Goal: Task Accomplishment & Management: Use online tool/utility

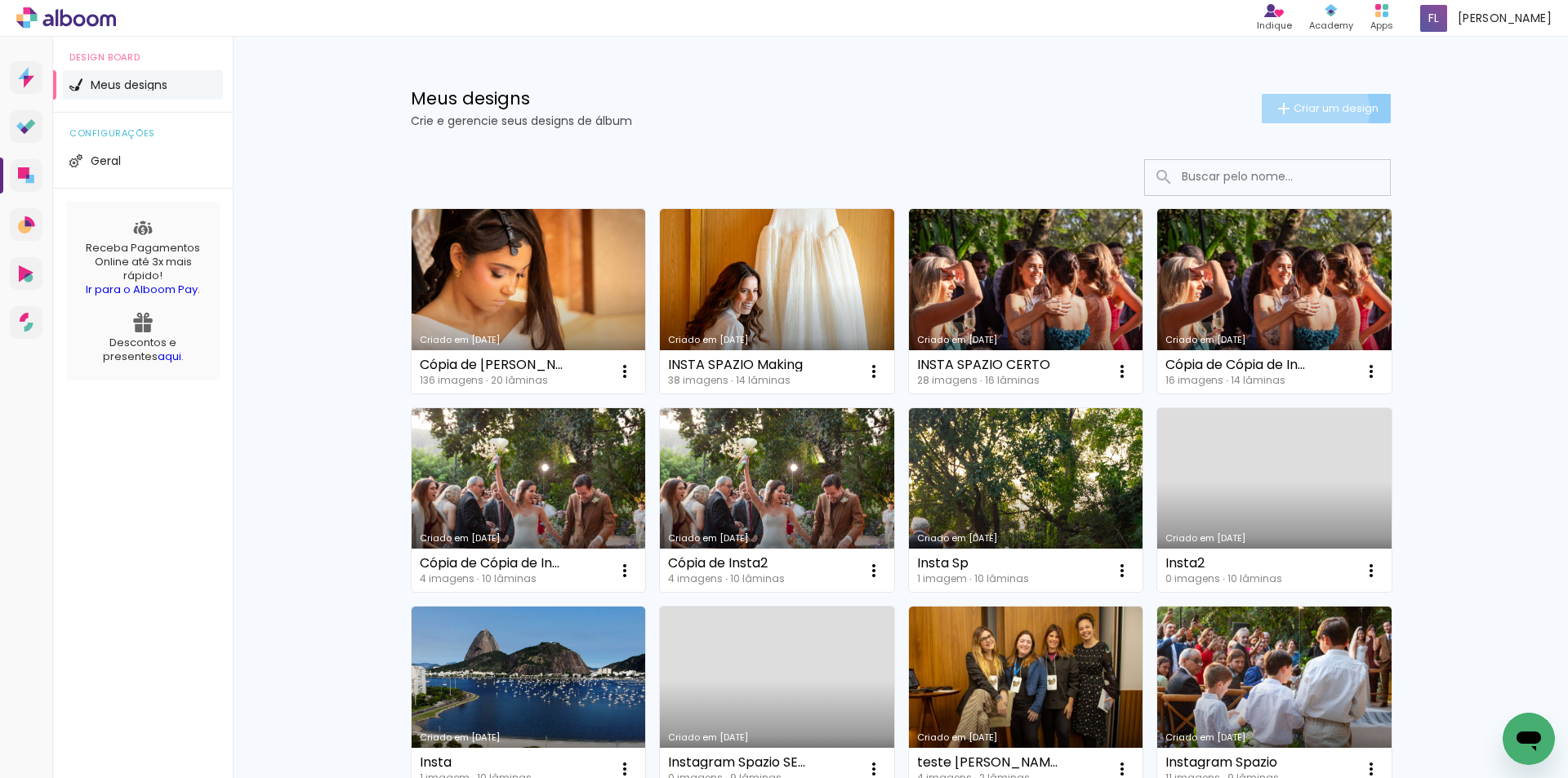
click at [1304, 109] on span "Criar um design" at bounding box center [1335, 107] width 85 height 10
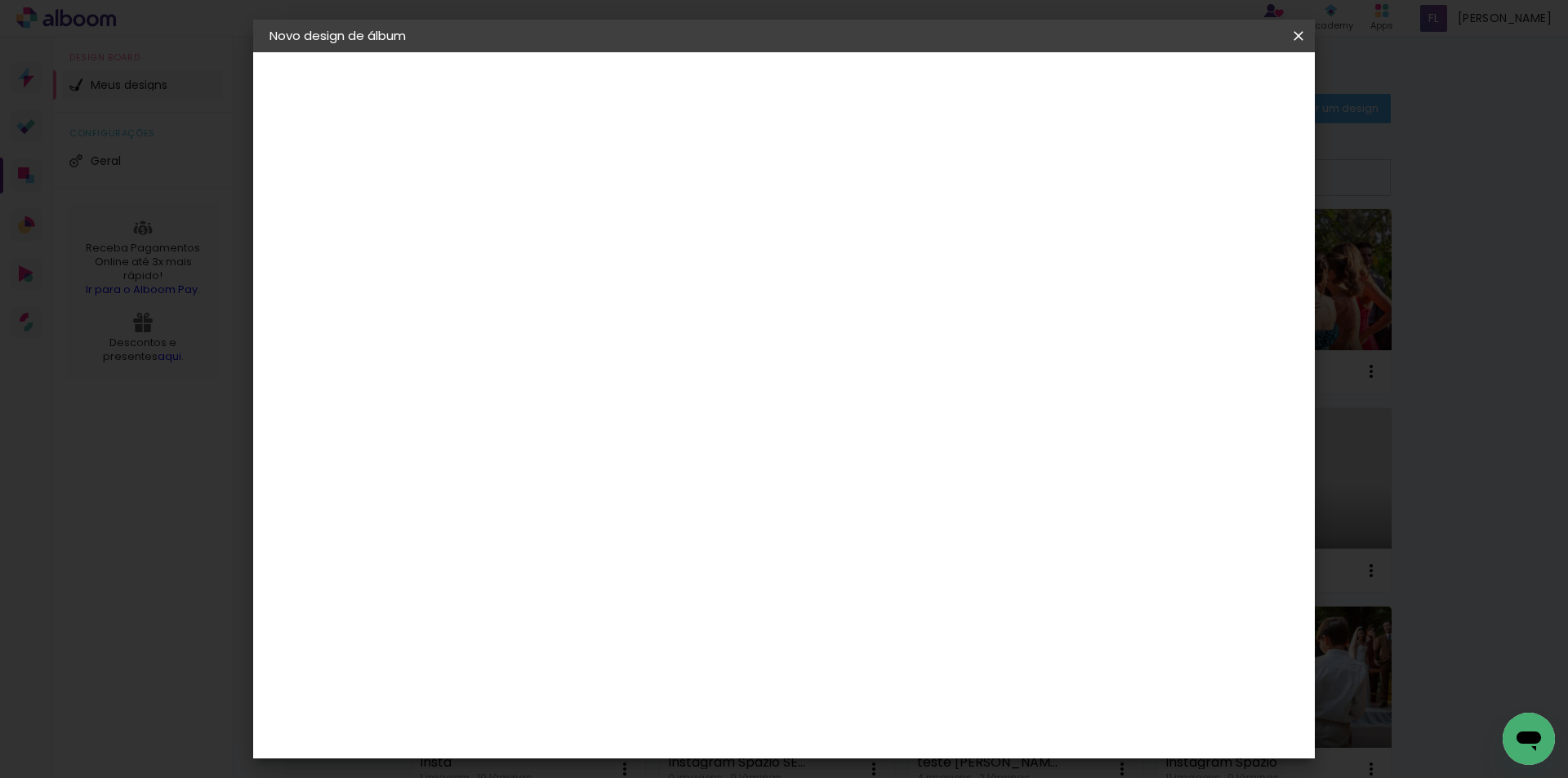
click at [537, 218] on input at bounding box center [537, 218] width 0 height 26
type input "[PERSON_NAME]"
type paper-input "[PERSON_NAME]"
click at [0, 0] on slot "Avançar" at bounding box center [0, 0] width 0 height 0
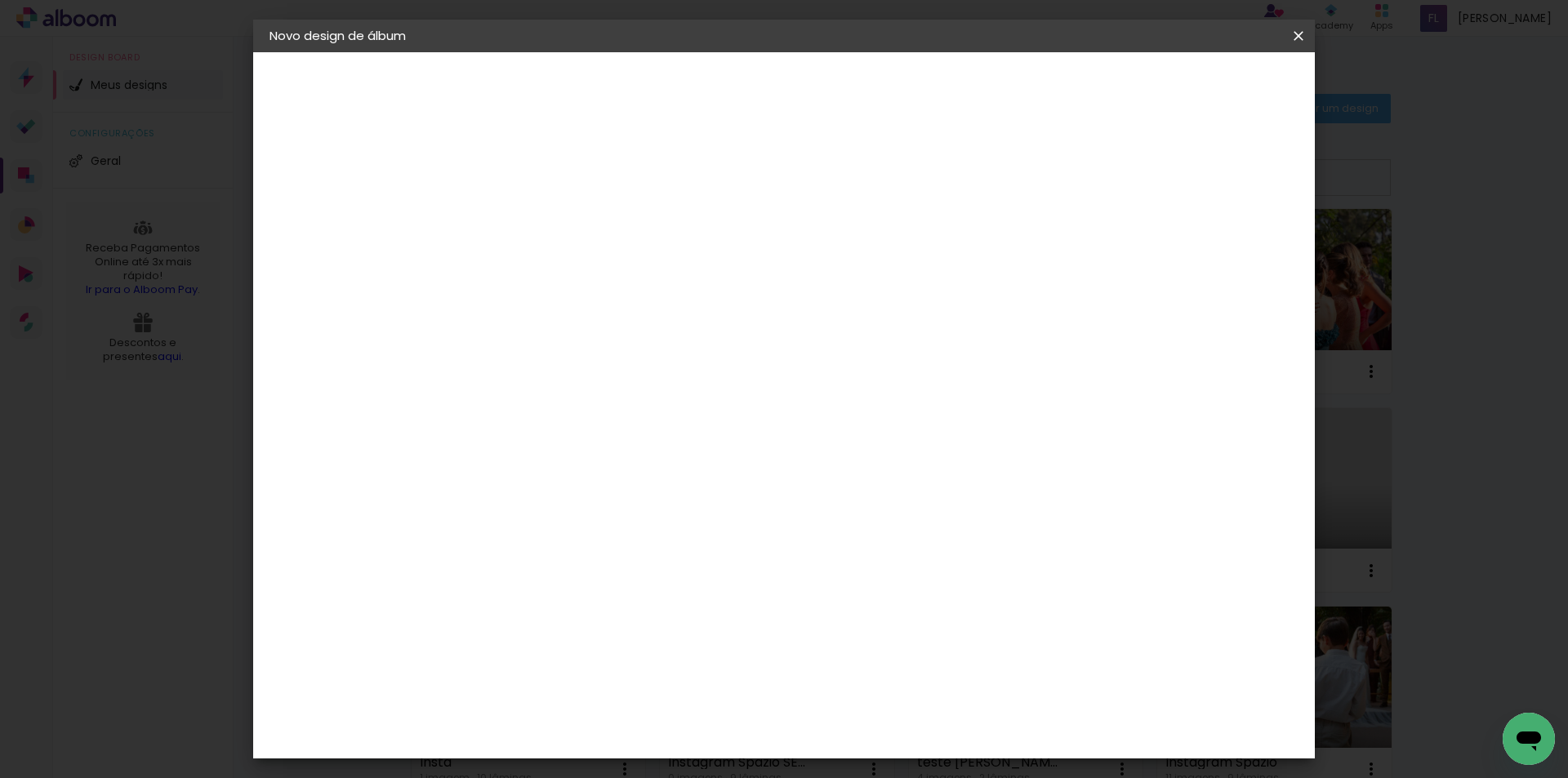
click at [569, 468] on div "C1 Albuns" at bounding box center [548, 482] width 44 height 27
click at [0, 0] on slot "Avançar" at bounding box center [0, 0] width 0 height 0
click at [600, 272] on input "text" at bounding box center [568, 284] width 64 height 26
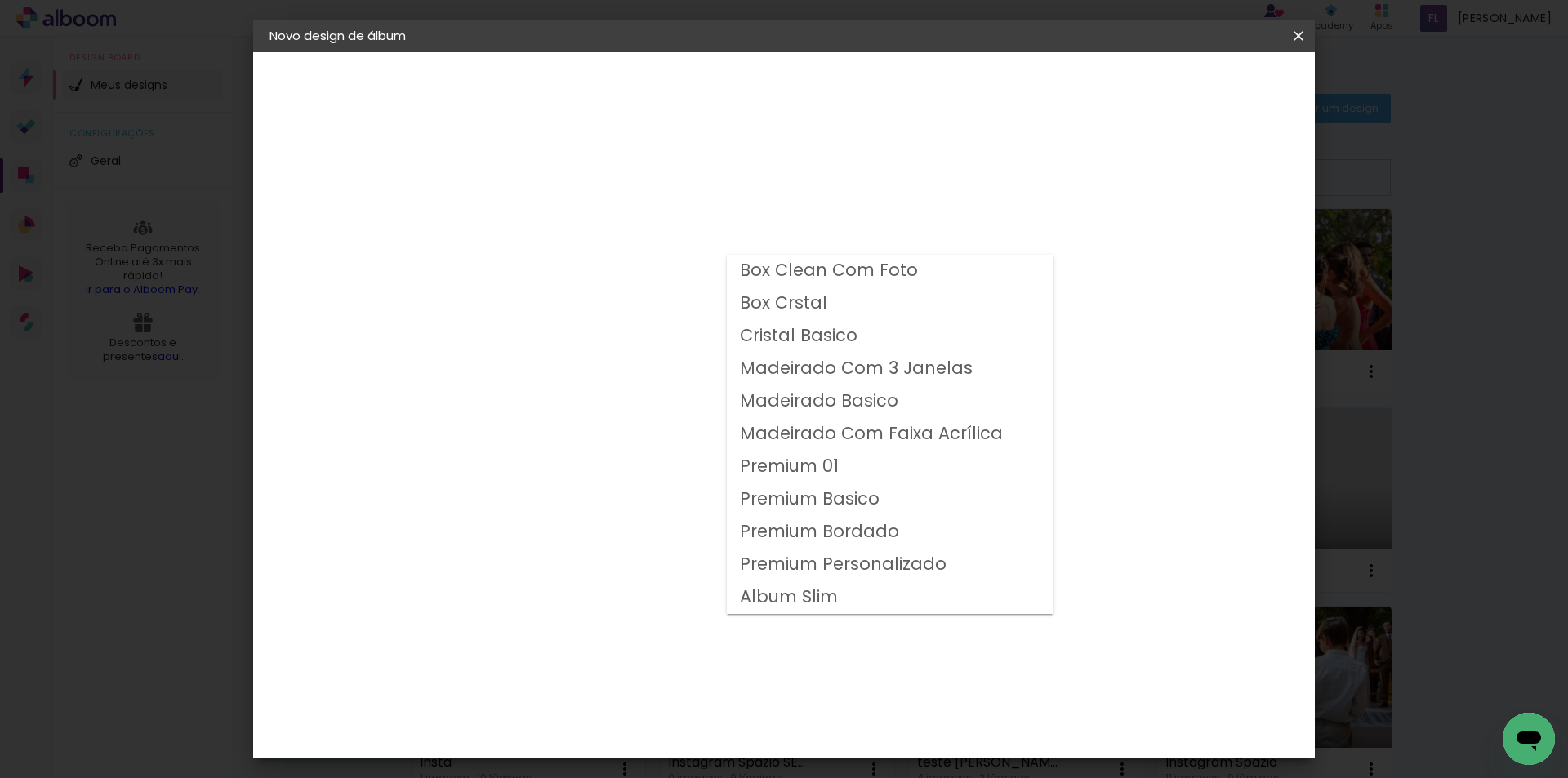
click at [0, 0] on slot "Premium Basico" at bounding box center [0, 0] width 0 height 0
type input "Premium Basico"
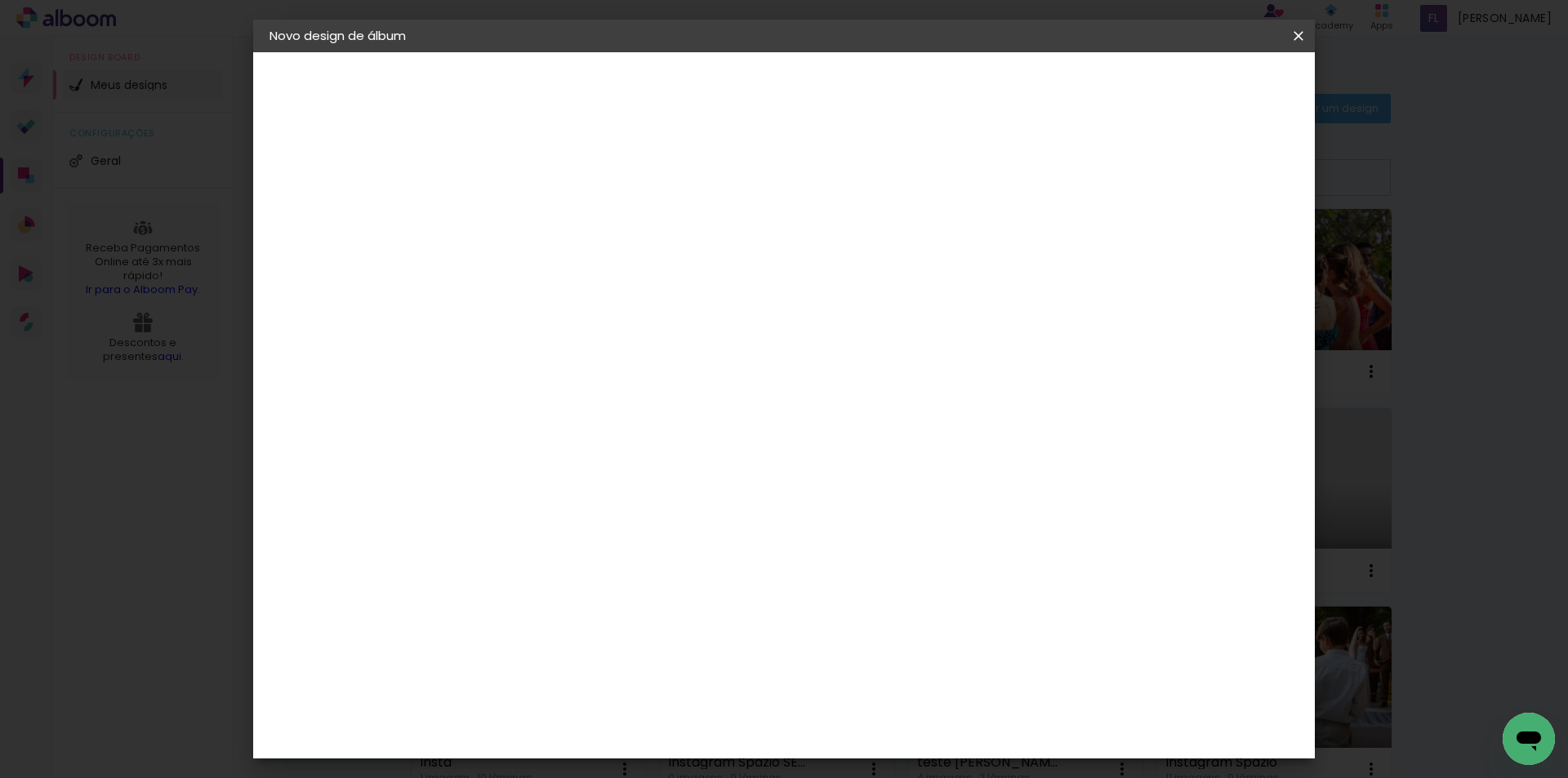
scroll to position [54, 0]
click at [647, 655] on span "30 × 30" at bounding box center [609, 671] width 76 height 33
click at [0, 0] on slot "Avançar" at bounding box center [0, 0] width 0 height 0
drag, startPoint x: 520, startPoint y: 169, endPoint x: 463, endPoint y: 163, distance: 57.3
click at [463, 52] on quentale-album-spec "Iniciar design Iniciar design" at bounding box center [784, 52] width 1062 height 0
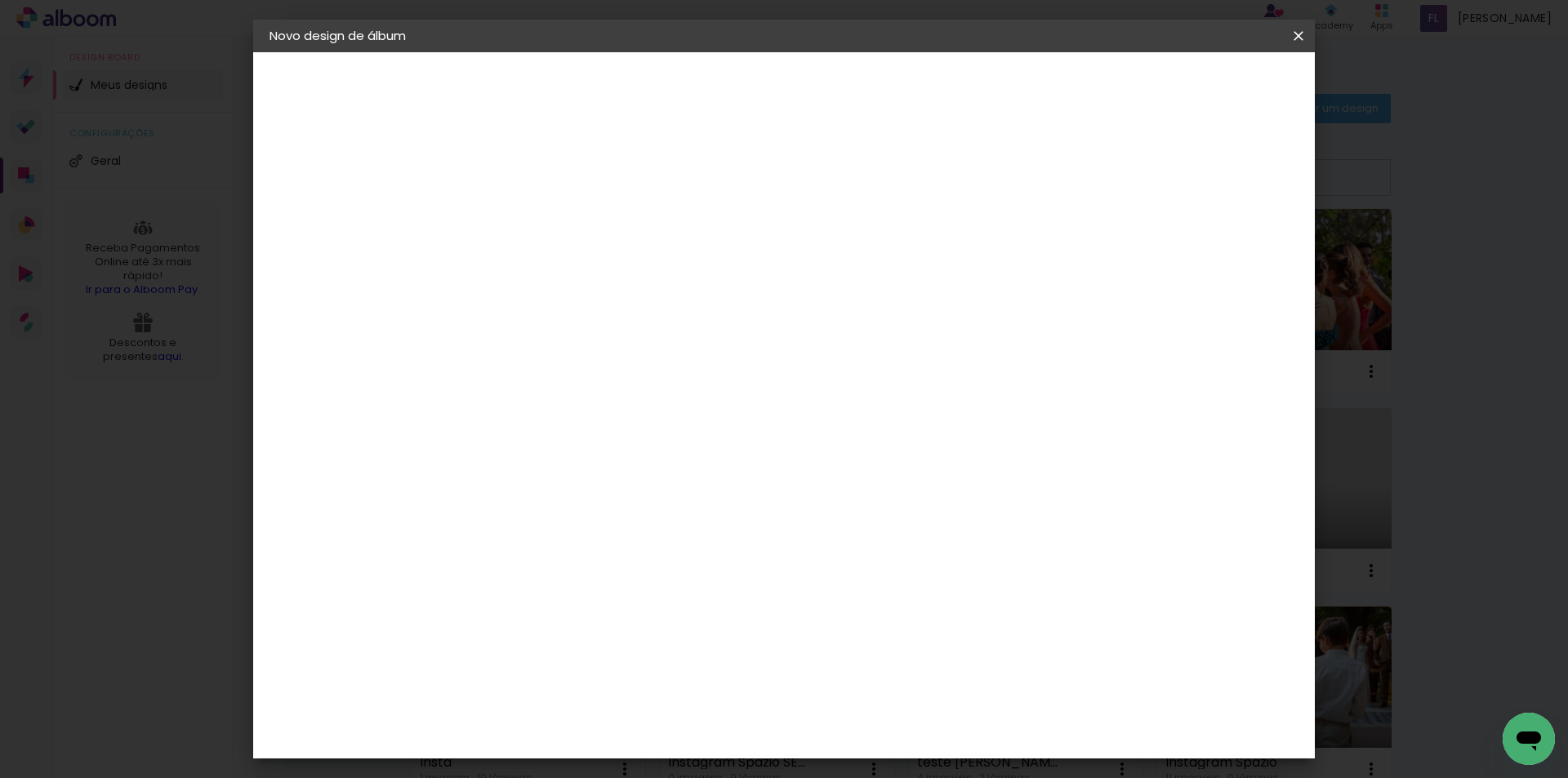
type input "3"
type paper-input "3"
click at [1170, 173] on div "Mostrar sangria" at bounding box center [1158, 176] width 108 height 20
type paper-checkbox "on"
click at [1196, 92] on span "Iniciar design" at bounding box center [1159, 86] width 74 height 11
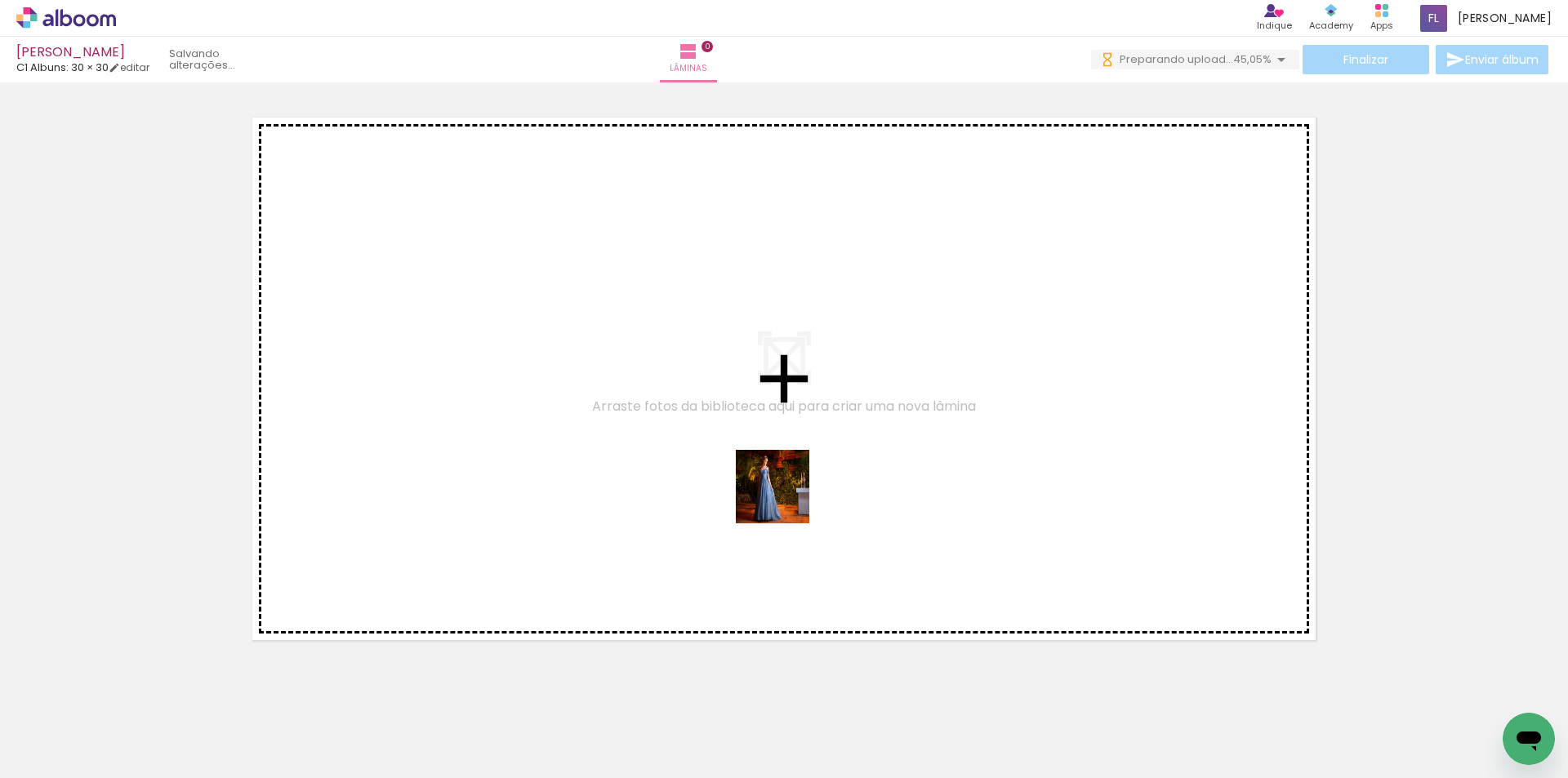
drag, startPoint x: 782, startPoint y: 702, endPoint x: 784, endPoint y: 442, distance: 260.0
click at [784, 442] on quentale-workspace at bounding box center [784, 389] width 1568 height 778
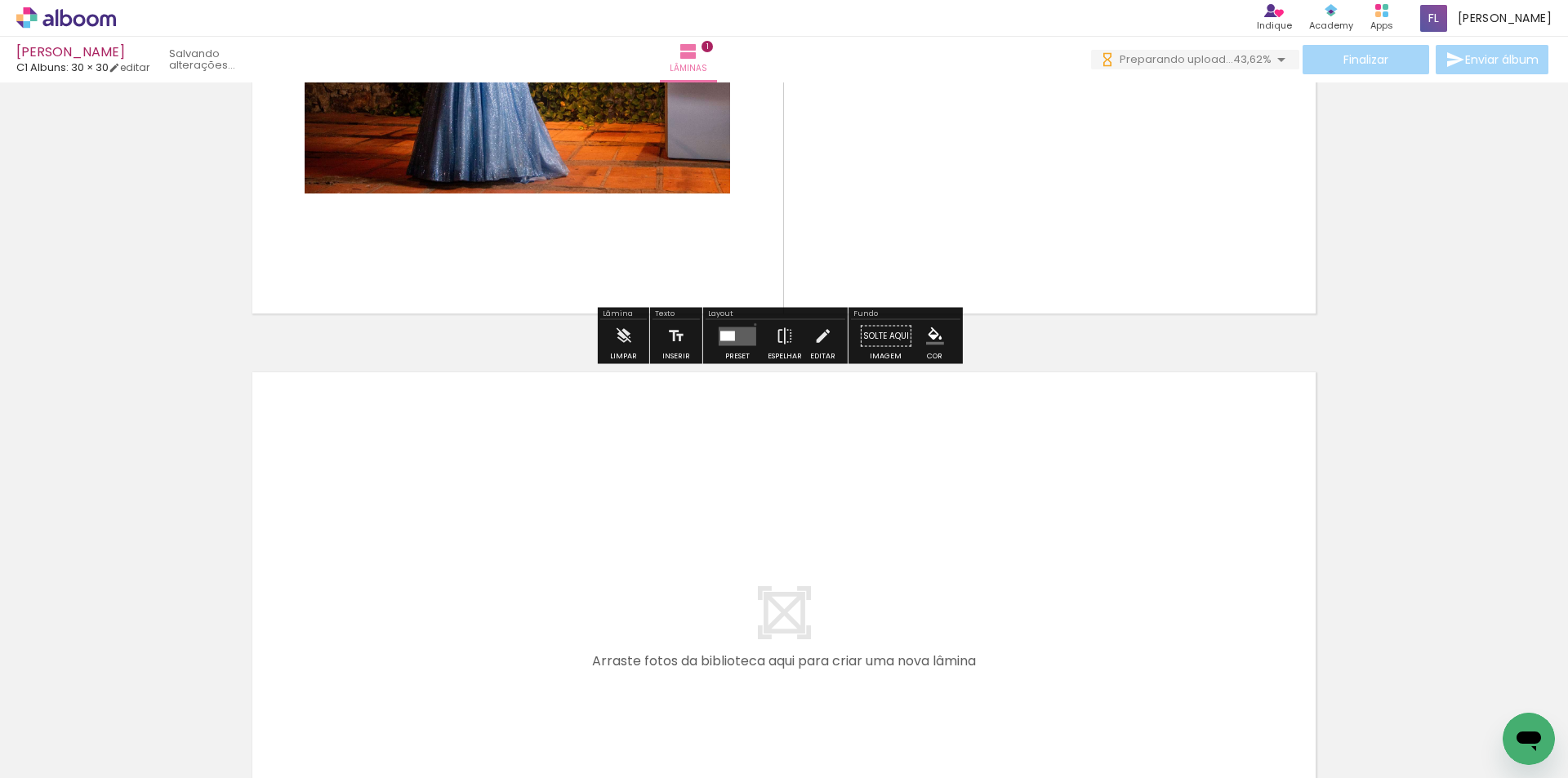
drag, startPoint x: 751, startPoint y: 324, endPoint x: 745, endPoint y: 339, distance: 16.2
click at [749, 324] on div at bounding box center [737, 336] width 44 height 32
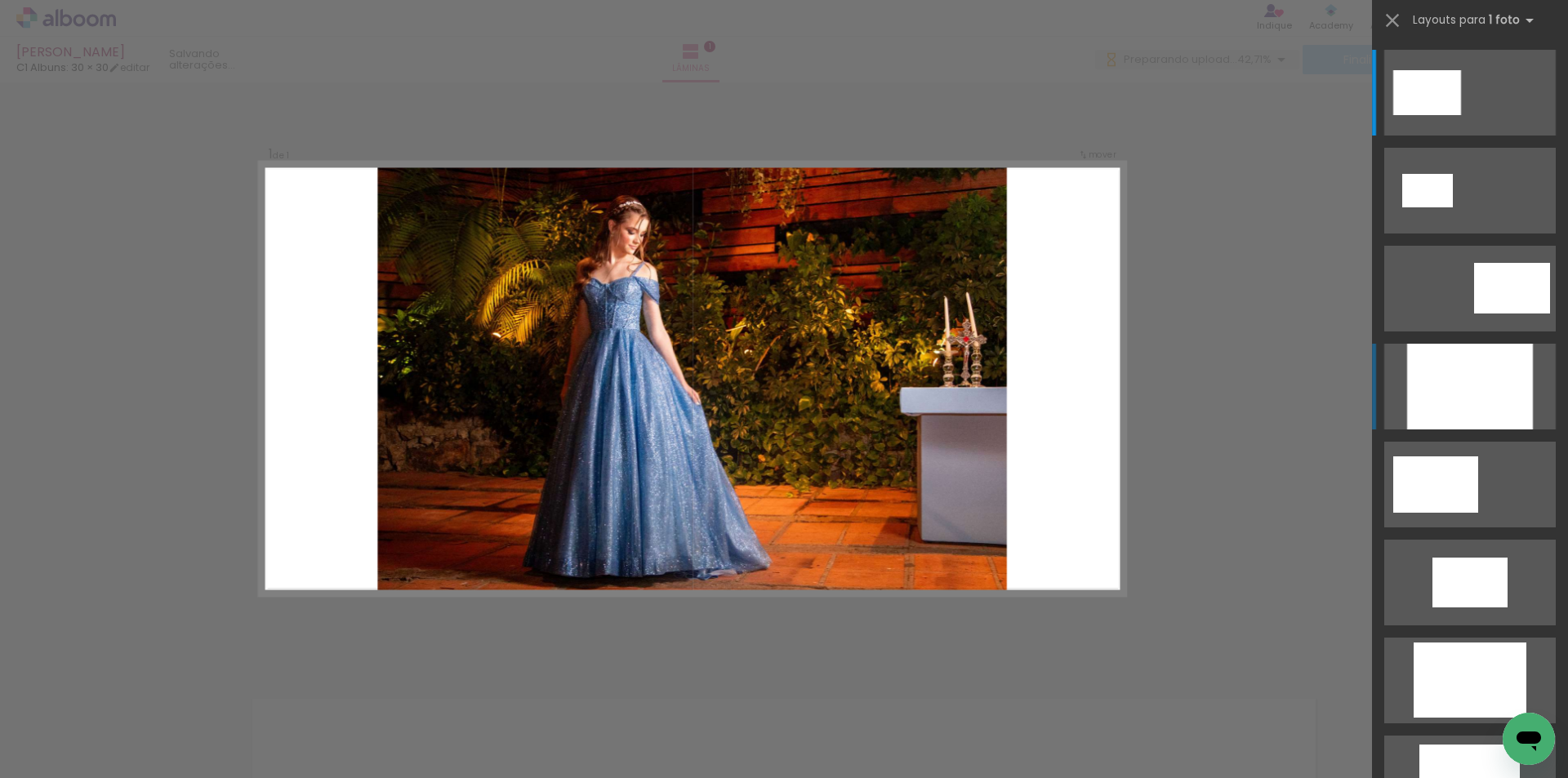
click at [1486, 391] on div at bounding box center [1469, 387] width 125 height 85
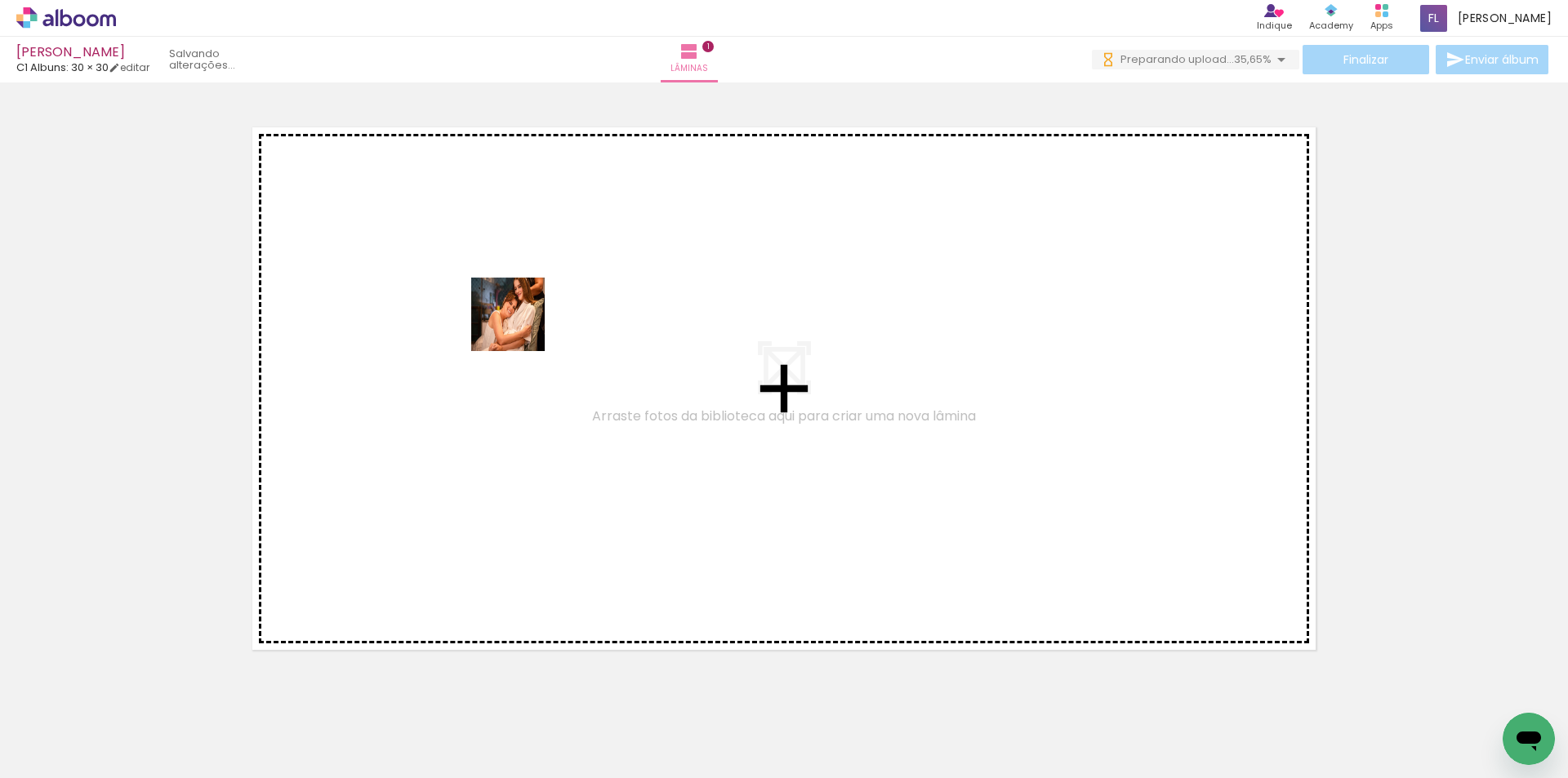
drag, startPoint x: 177, startPoint y: 728, endPoint x: 520, endPoint y: 327, distance: 527.7
click at [520, 327] on quentale-workspace at bounding box center [784, 389] width 1568 height 778
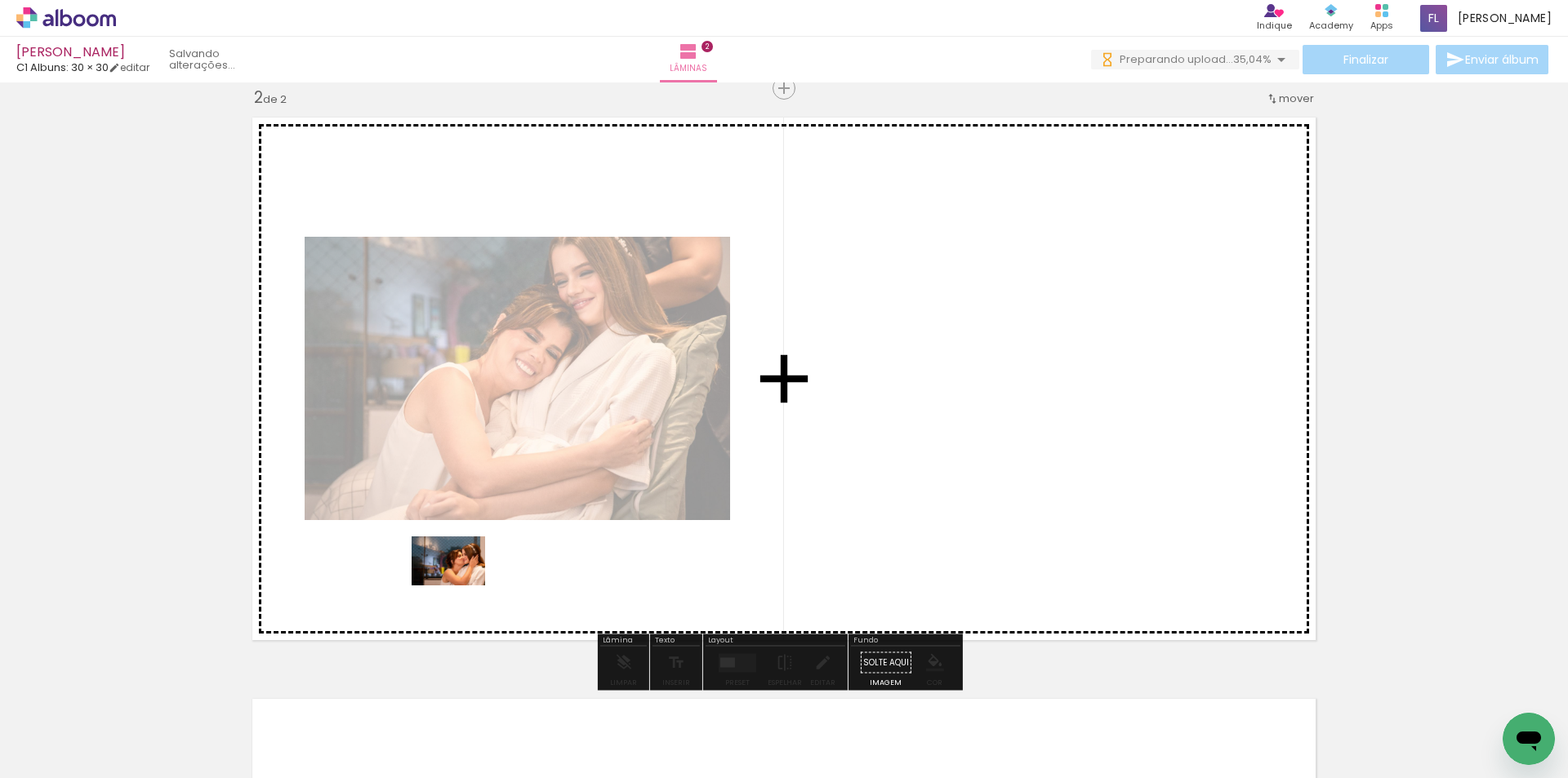
drag, startPoint x: 377, startPoint y: 646, endPoint x: 461, endPoint y: 585, distance: 103.8
click at [461, 585] on quentale-workspace at bounding box center [784, 389] width 1568 height 778
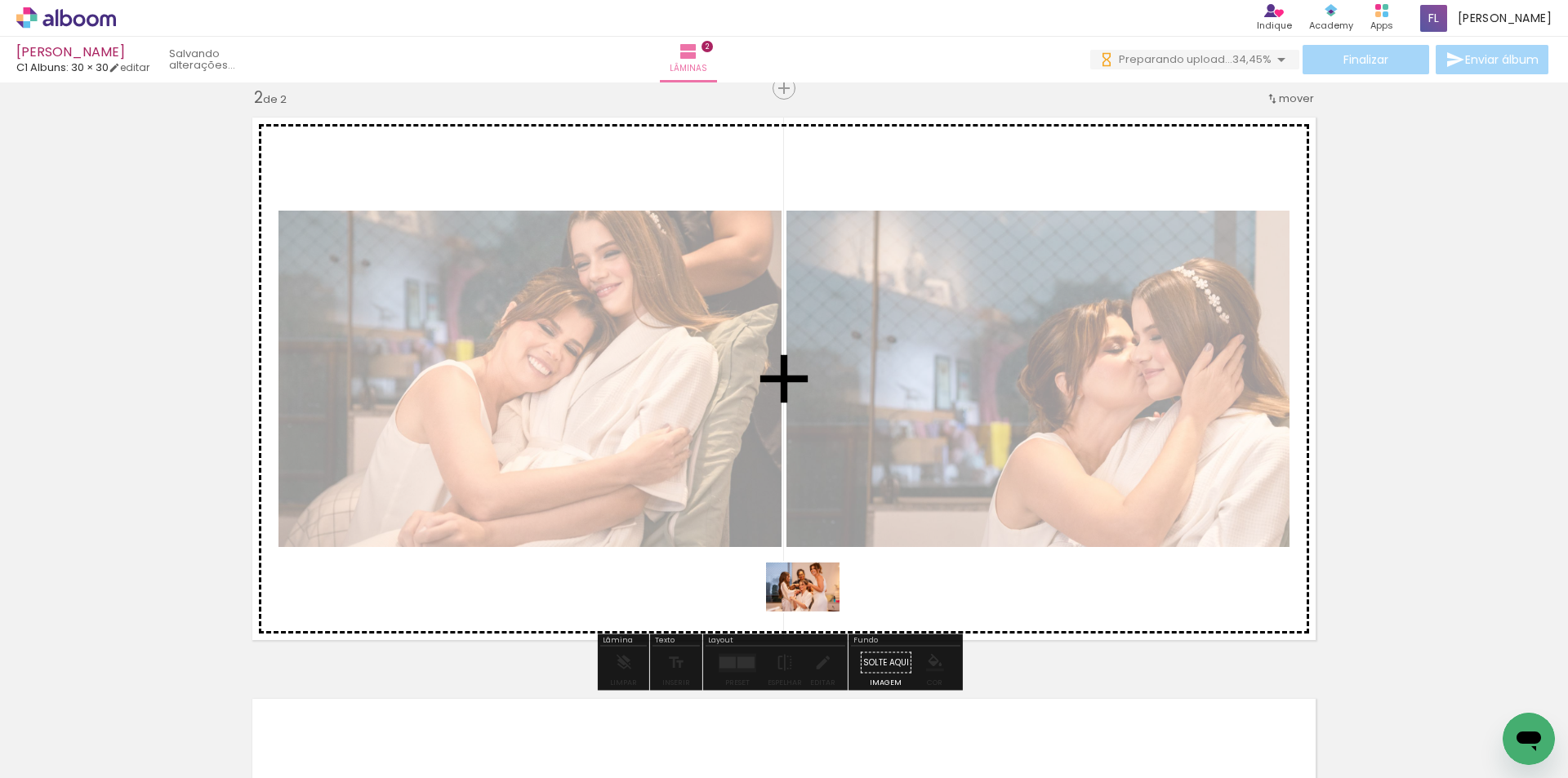
drag, startPoint x: 440, startPoint y: 734, endPoint x: 815, endPoint y: 612, distance: 394.3
click at [815, 612] on quentale-workspace at bounding box center [784, 389] width 1568 height 778
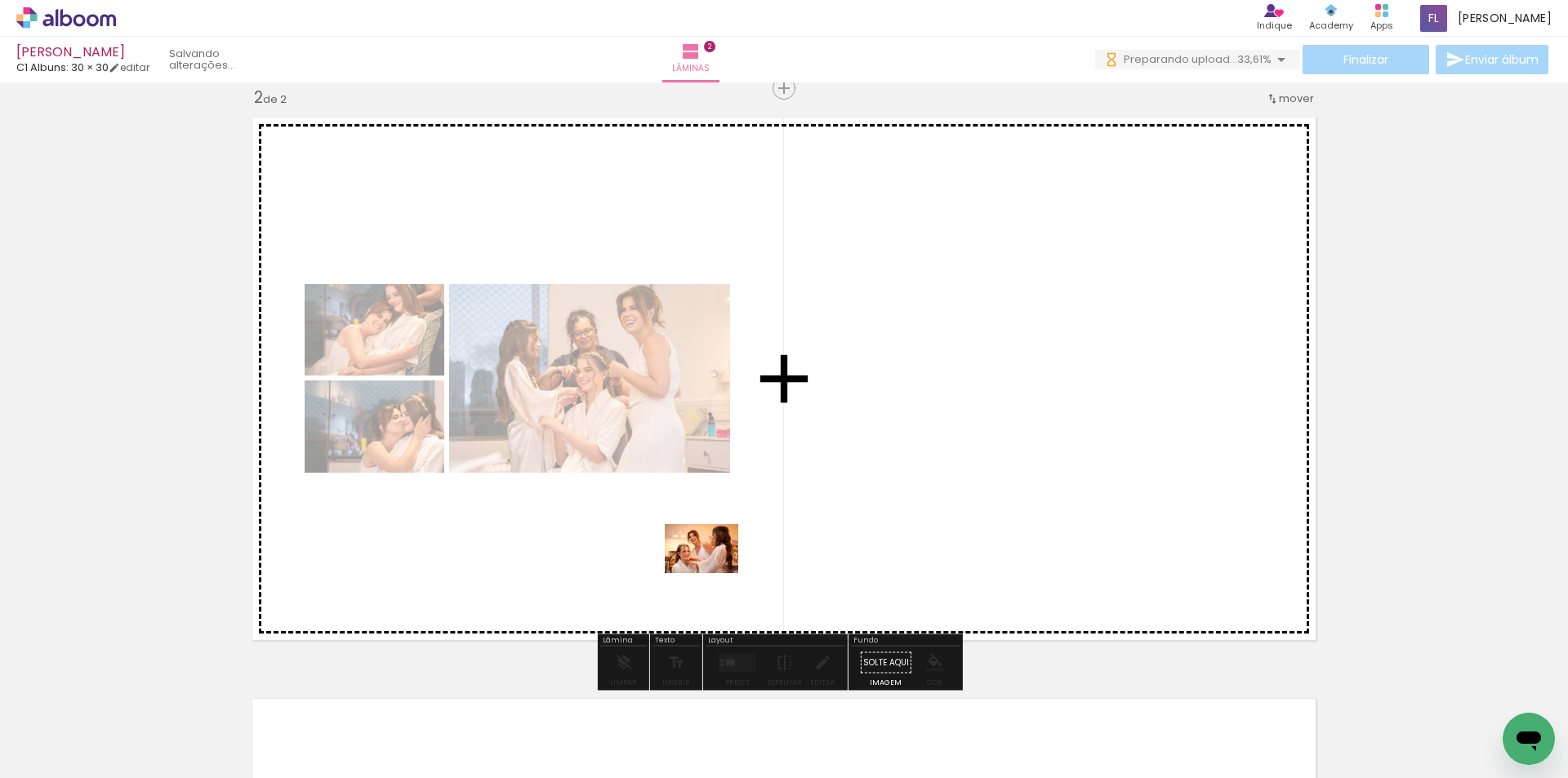
drag, startPoint x: 531, startPoint y: 733, endPoint x: 713, endPoint y: 573, distance: 242.3
click at [713, 573] on quentale-workspace at bounding box center [784, 389] width 1568 height 778
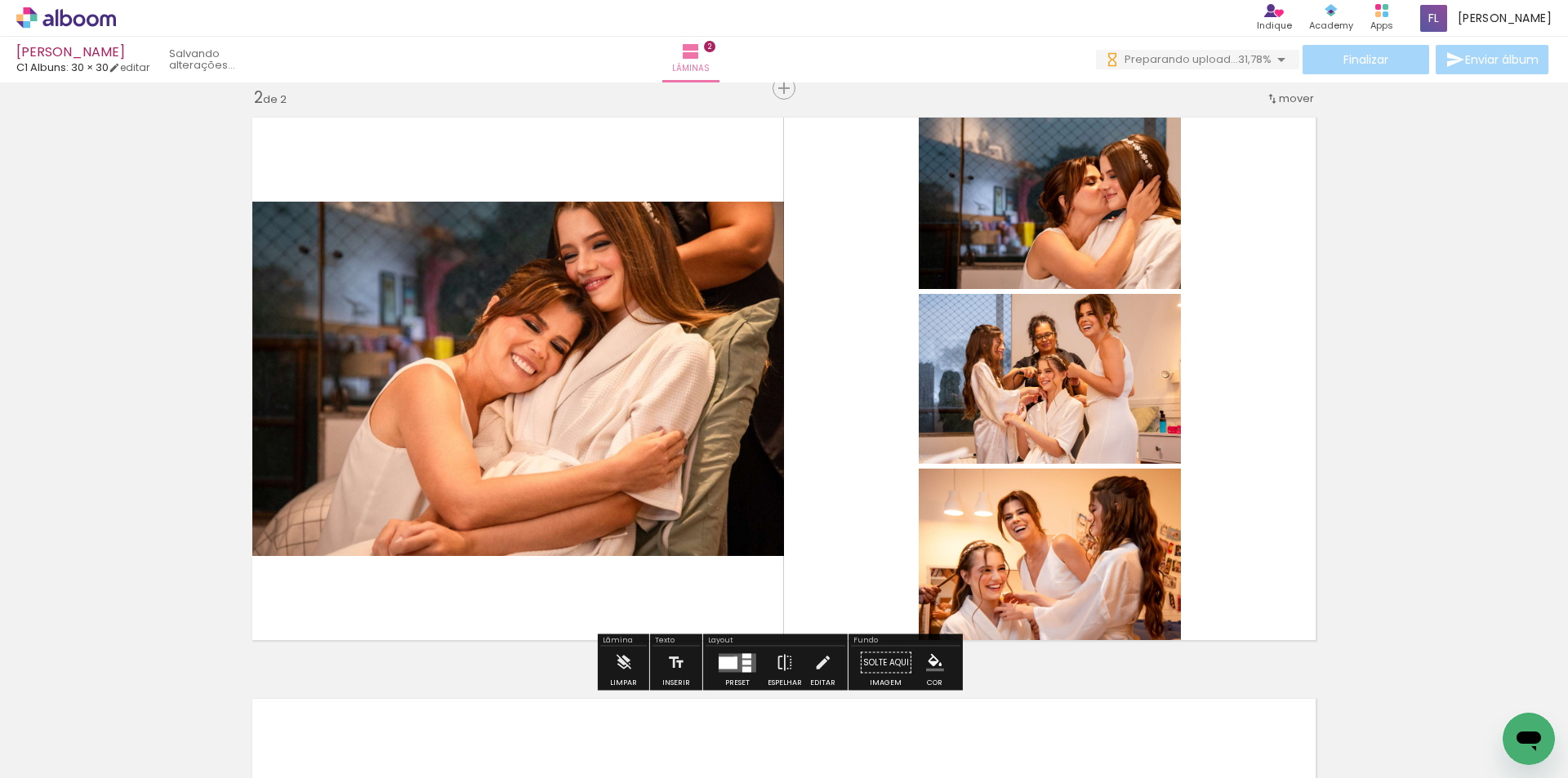
click at [731, 657] on div at bounding box center [727, 662] width 19 height 12
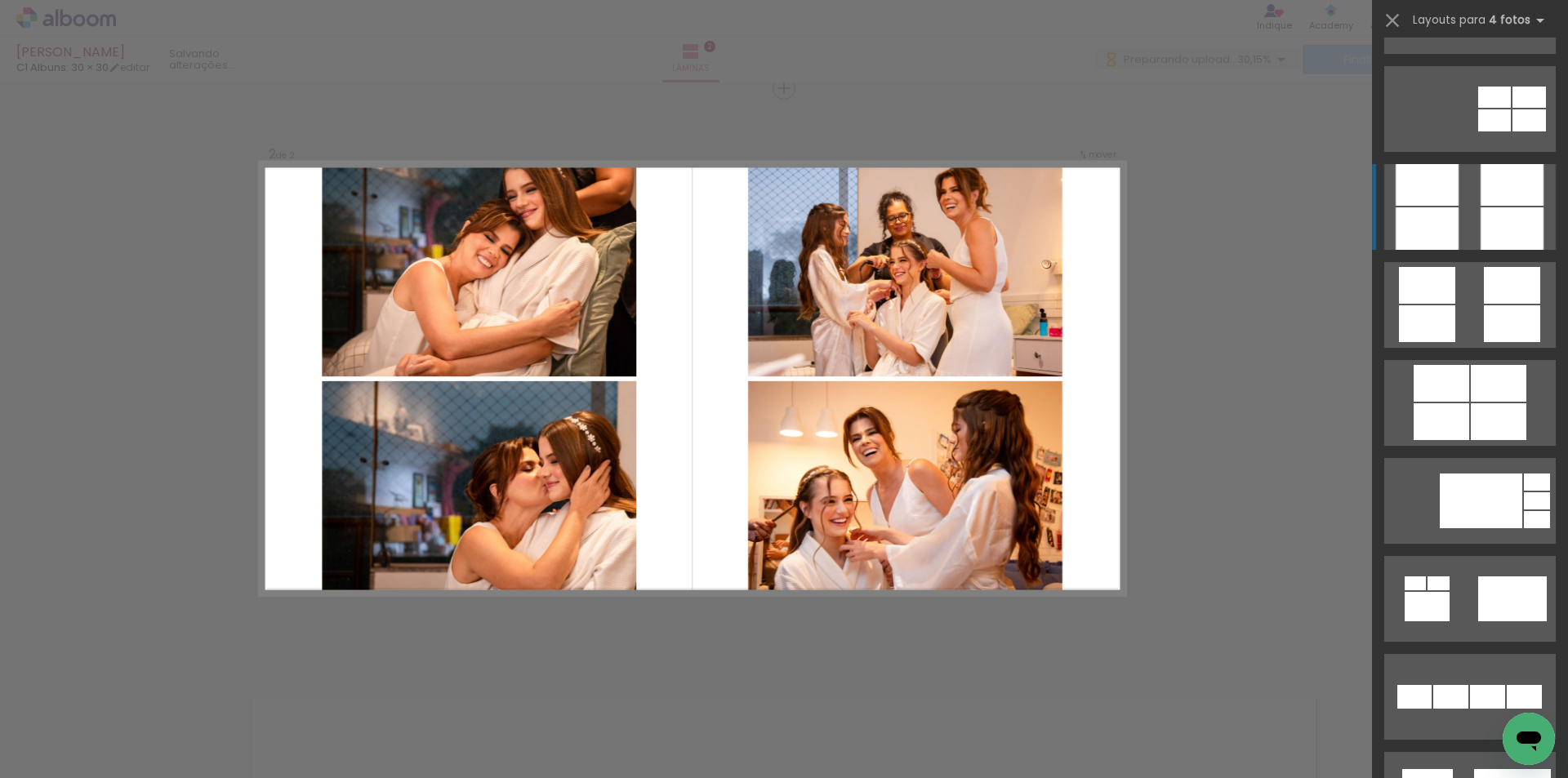
click at [1469, 216] on quentale-layouter at bounding box center [1469, 207] width 172 height 85
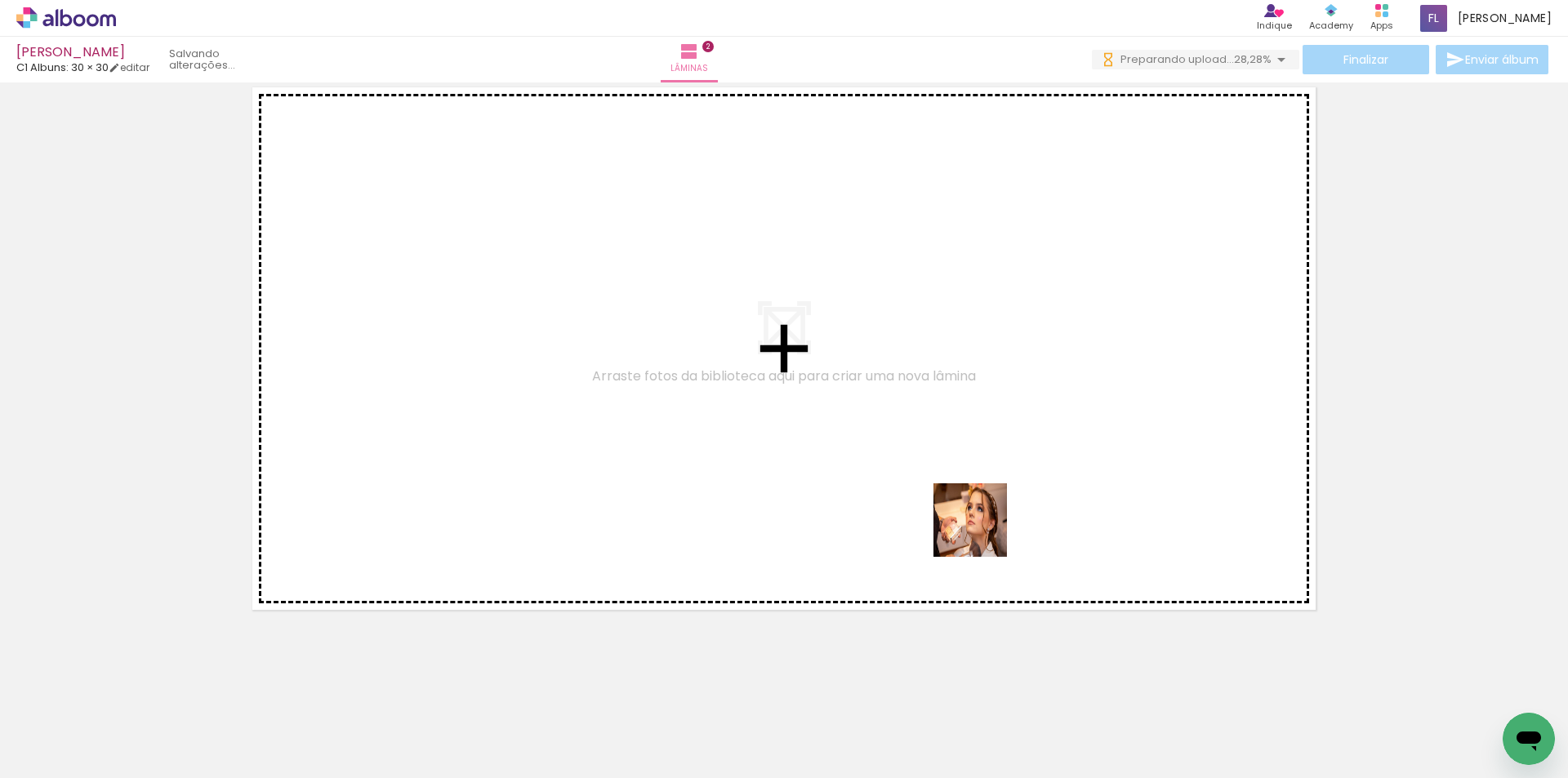
drag, startPoint x: 909, startPoint y: 740, endPoint x: 1020, endPoint y: 332, distance: 422.8
click at [1020, 332] on quentale-workspace at bounding box center [784, 389] width 1568 height 778
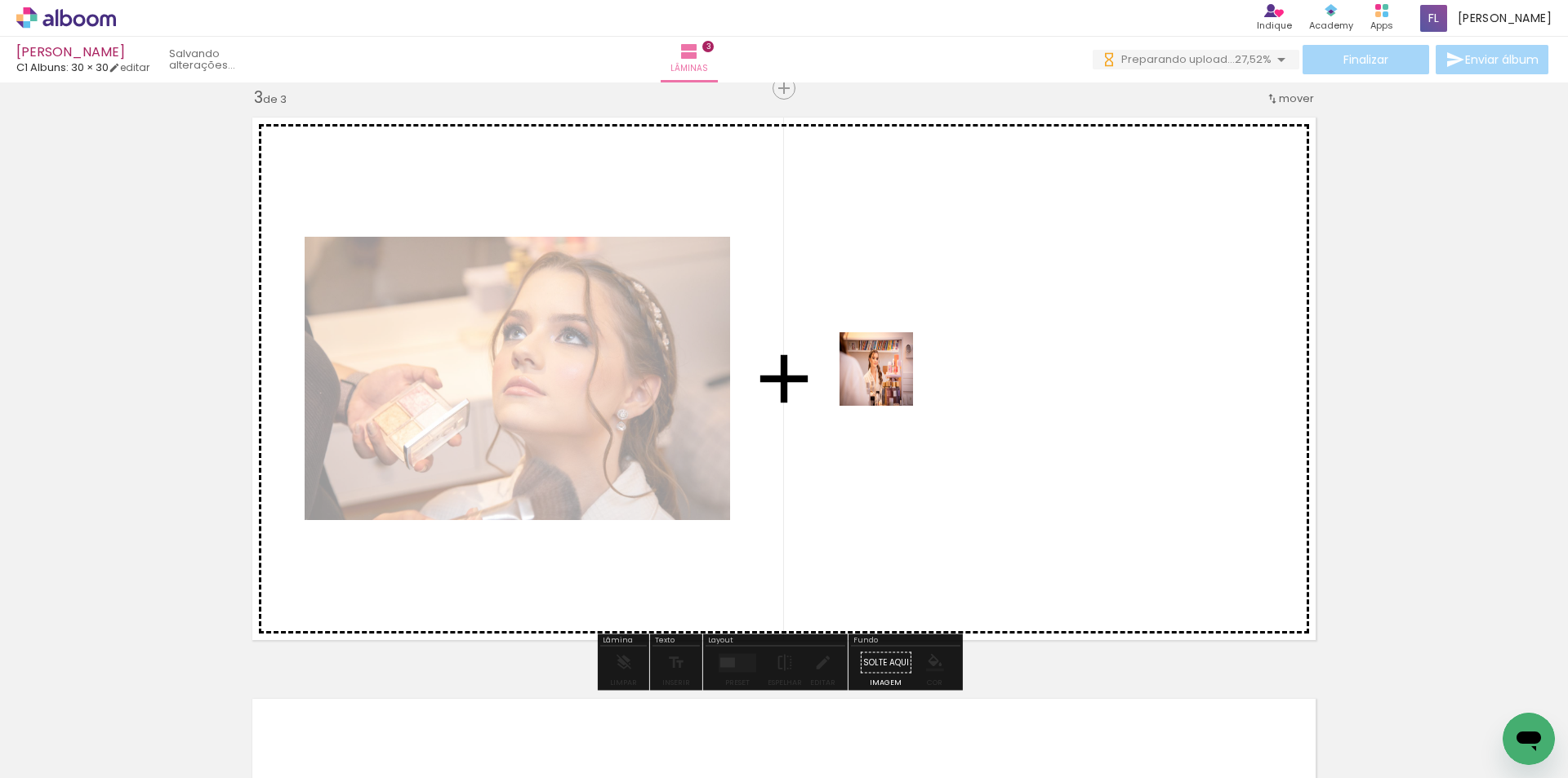
drag, startPoint x: 815, startPoint y: 731, endPoint x: 888, endPoint y: 381, distance: 357.5
click at [888, 381] on quentale-workspace at bounding box center [784, 389] width 1568 height 778
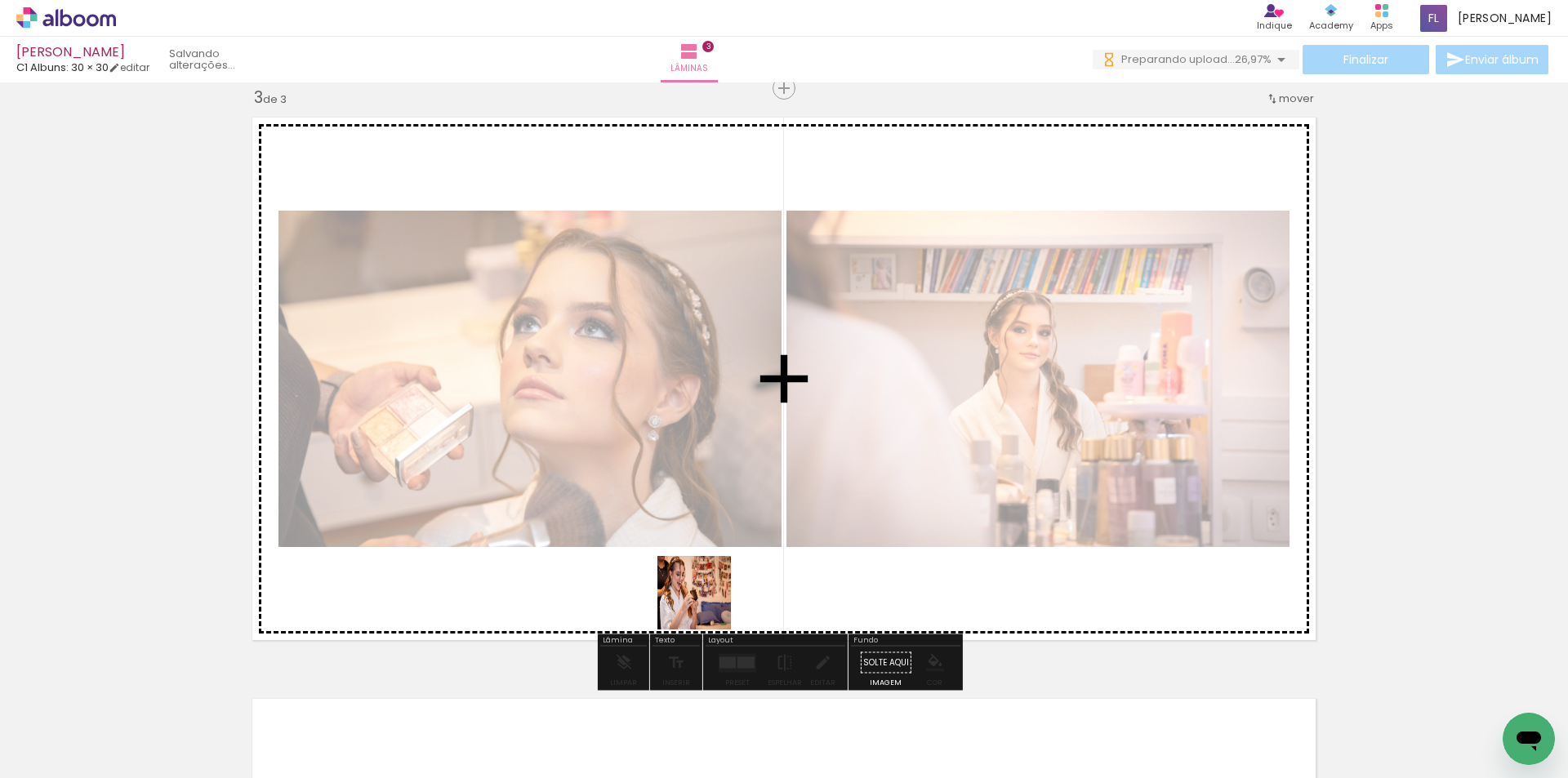
drag, startPoint x: 628, startPoint y: 744, endPoint x: 720, endPoint y: 595, distance: 175.1
click at [720, 595] on quentale-workspace at bounding box center [784, 389] width 1568 height 778
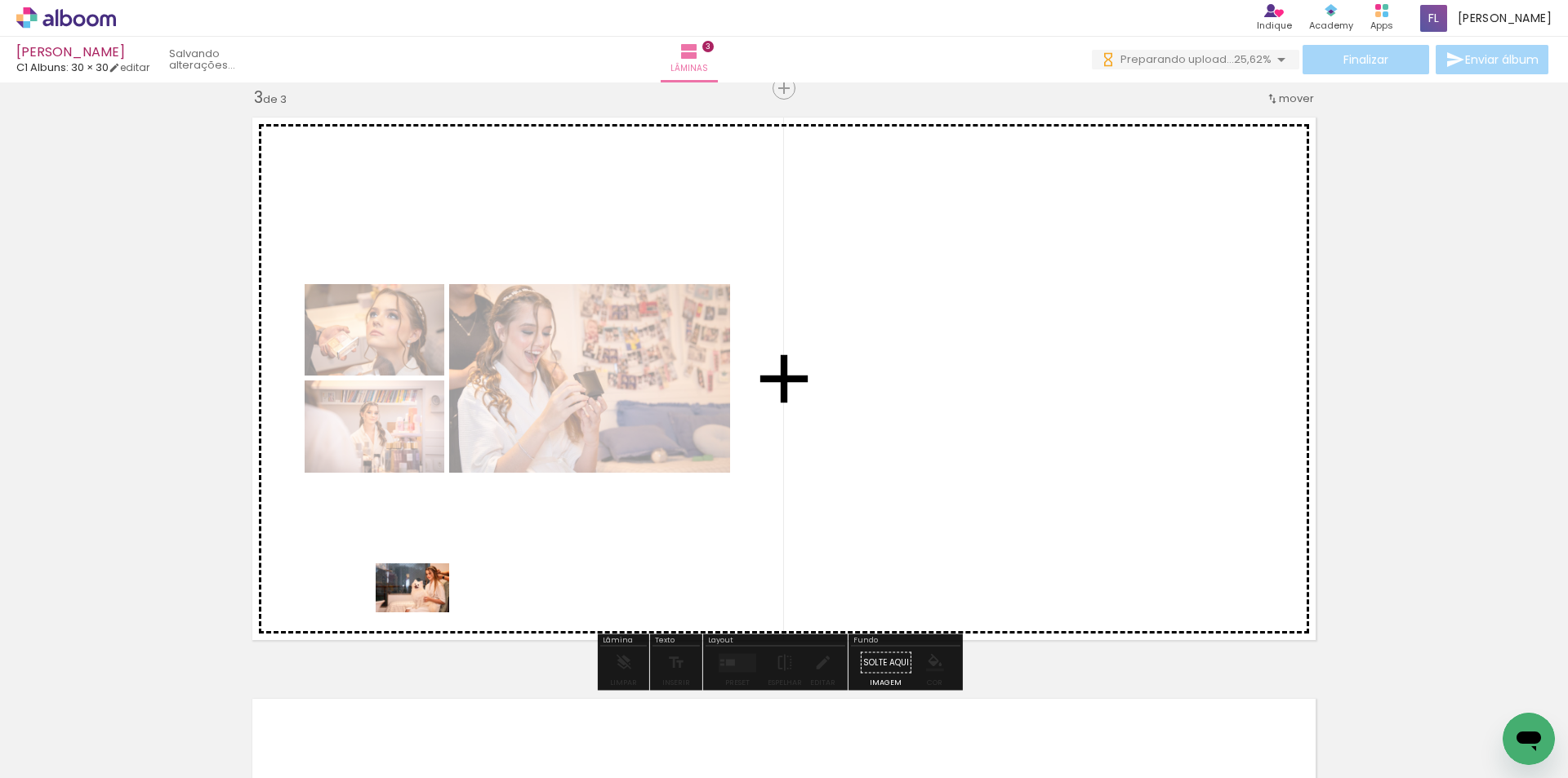
drag, startPoint x: 363, startPoint y: 731, endPoint x: 425, endPoint y: 613, distance: 133.3
click at [425, 613] on quentale-workspace at bounding box center [784, 389] width 1568 height 778
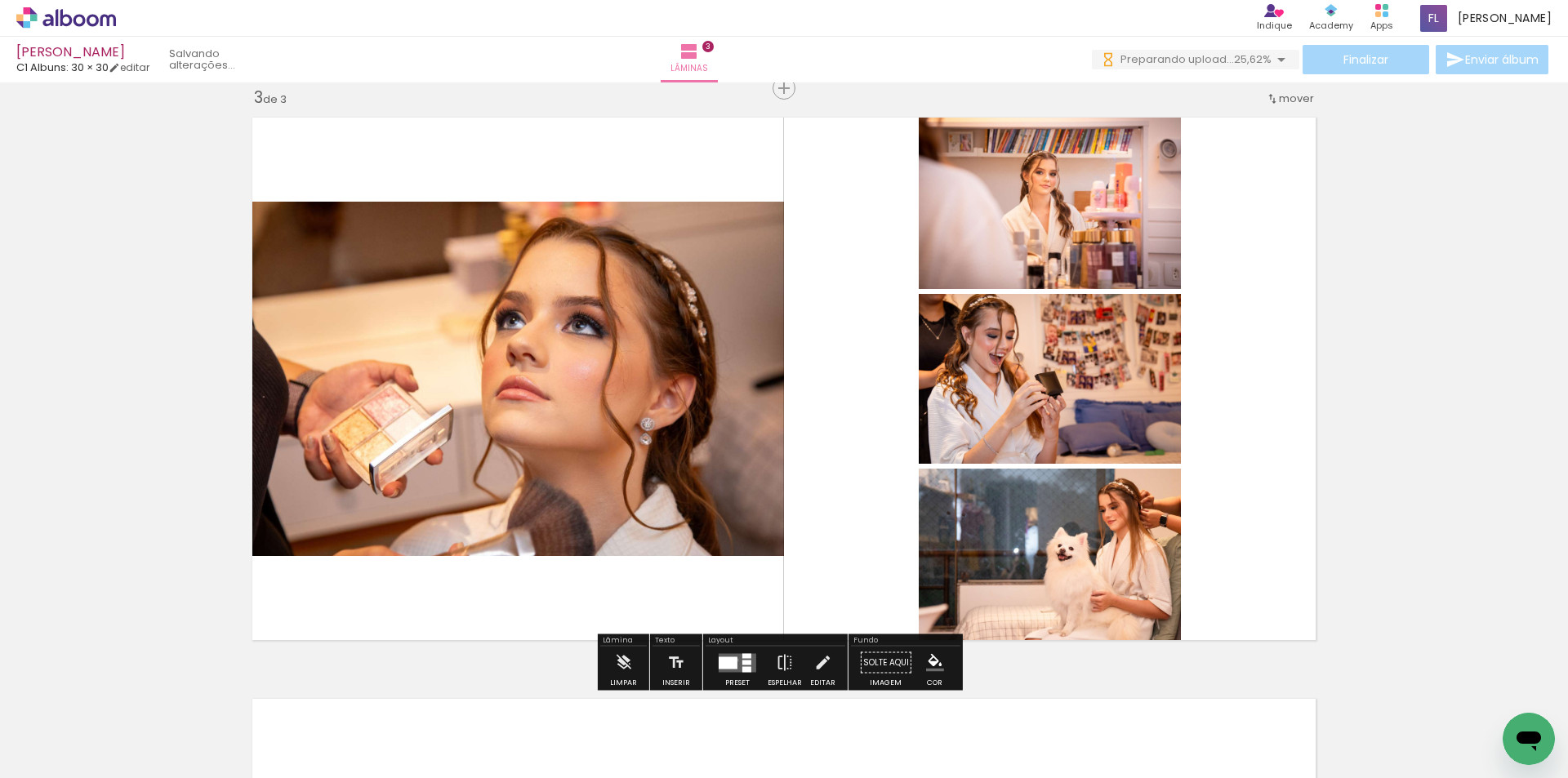
click at [733, 660] on div at bounding box center [727, 662] width 19 height 12
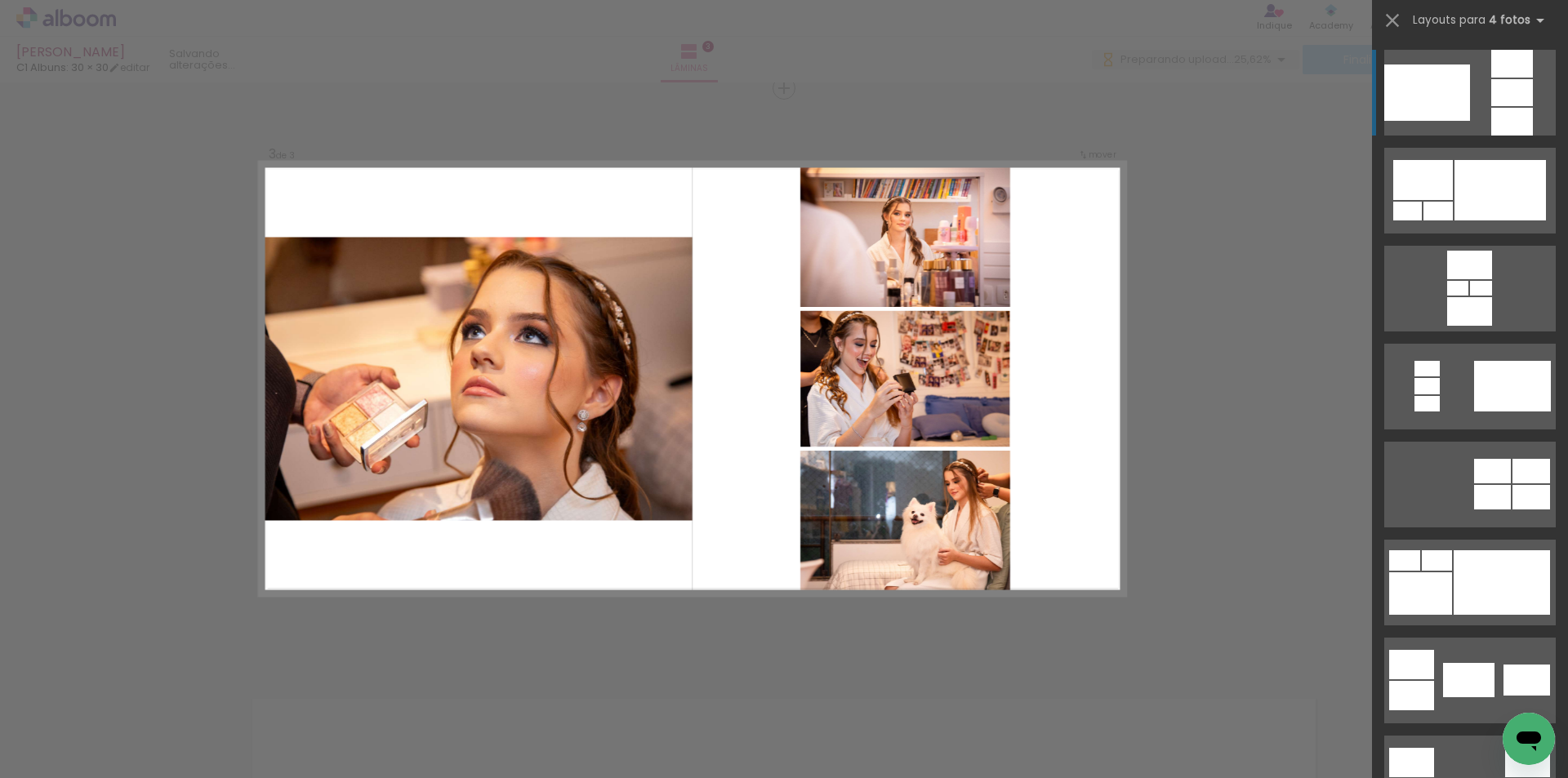
click at [825, 648] on div "Confirmar Cancelar" at bounding box center [784, 81] width 1568 height 2365
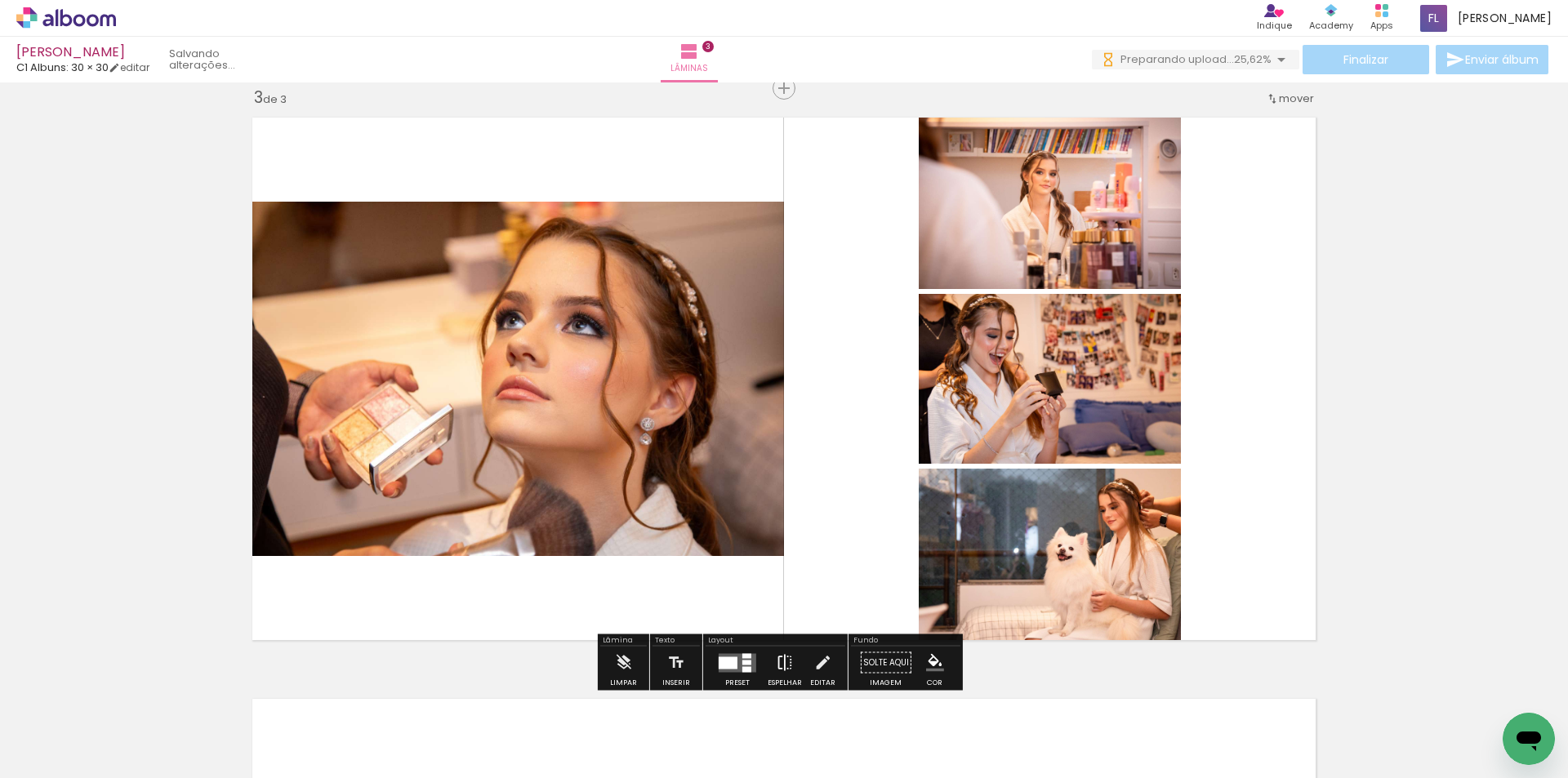
click at [777, 662] on iron-icon at bounding box center [784, 663] width 18 height 32
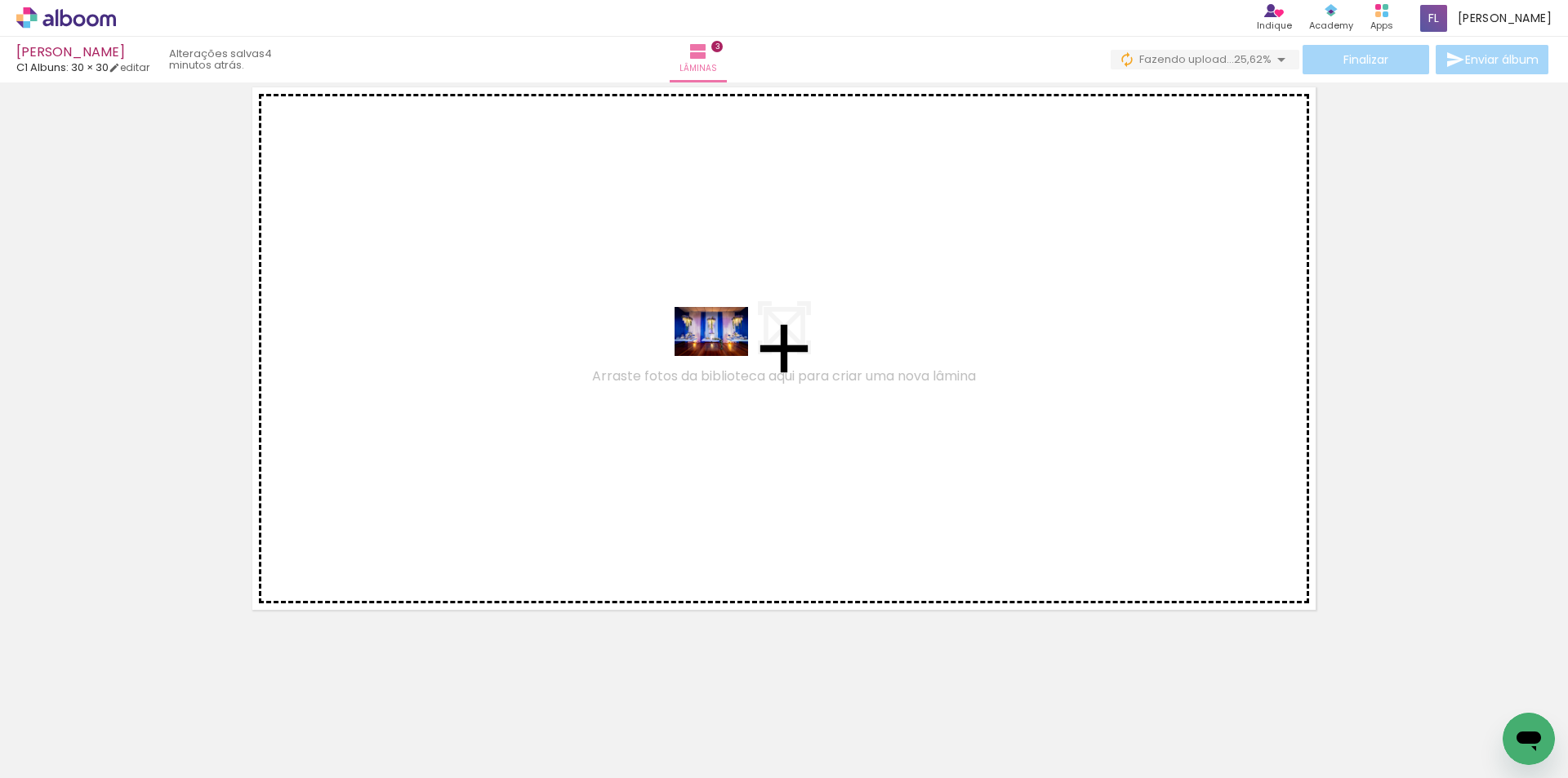
drag, startPoint x: 783, startPoint y: 723, endPoint x: 724, endPoint y: 356, distance: 371.7
click at [724, 356] on quentale-workspace at bounding box center [784, 389] width 1568 height 778
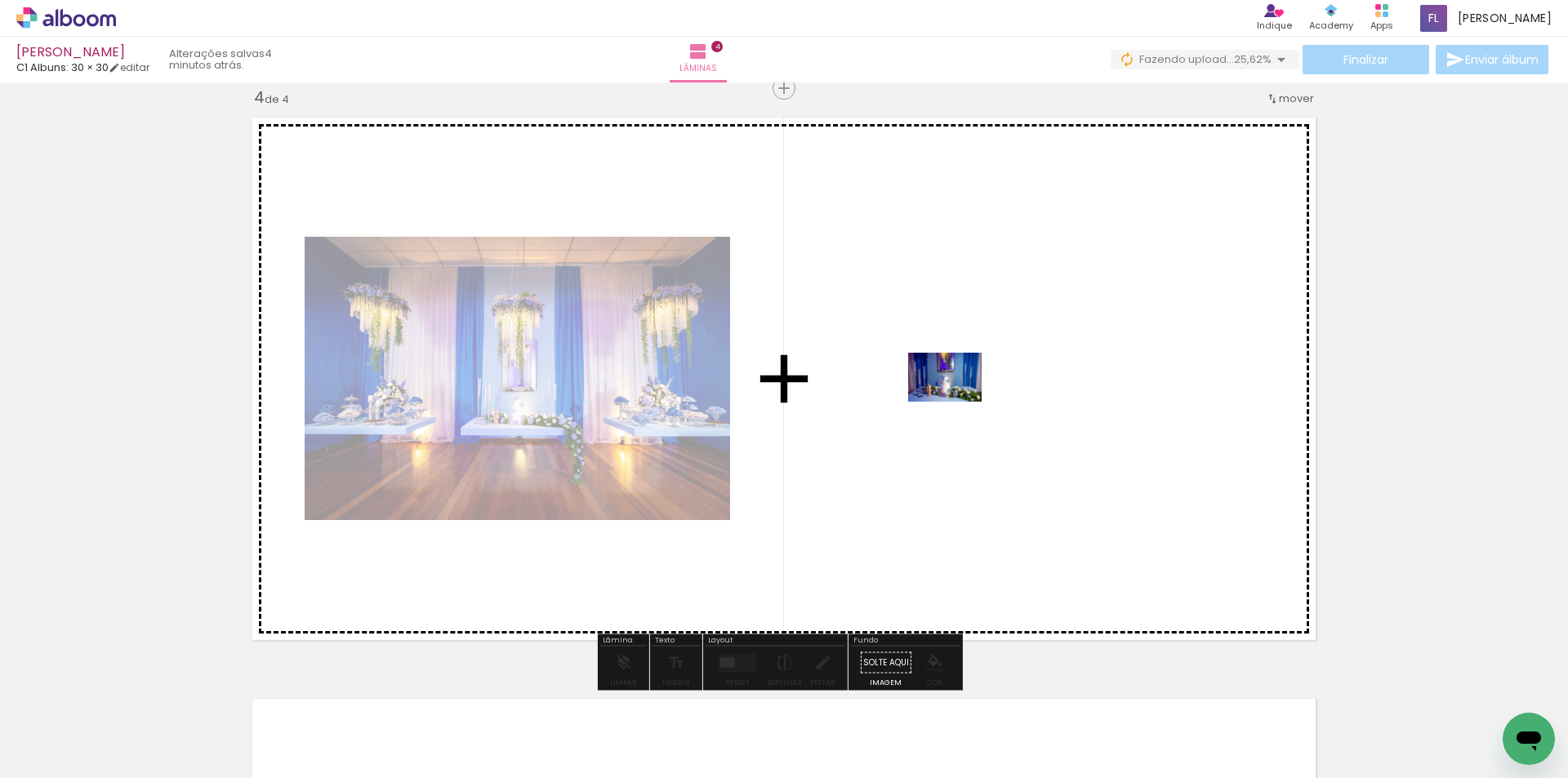
drag, startPoint x: 876, startPoint y: 731, endPoint x: 957, endPoint y: 402, distance: 338.8
click at [957, 402] on quentale-workspace at bounding box center [784, 389] width 1568 height 778
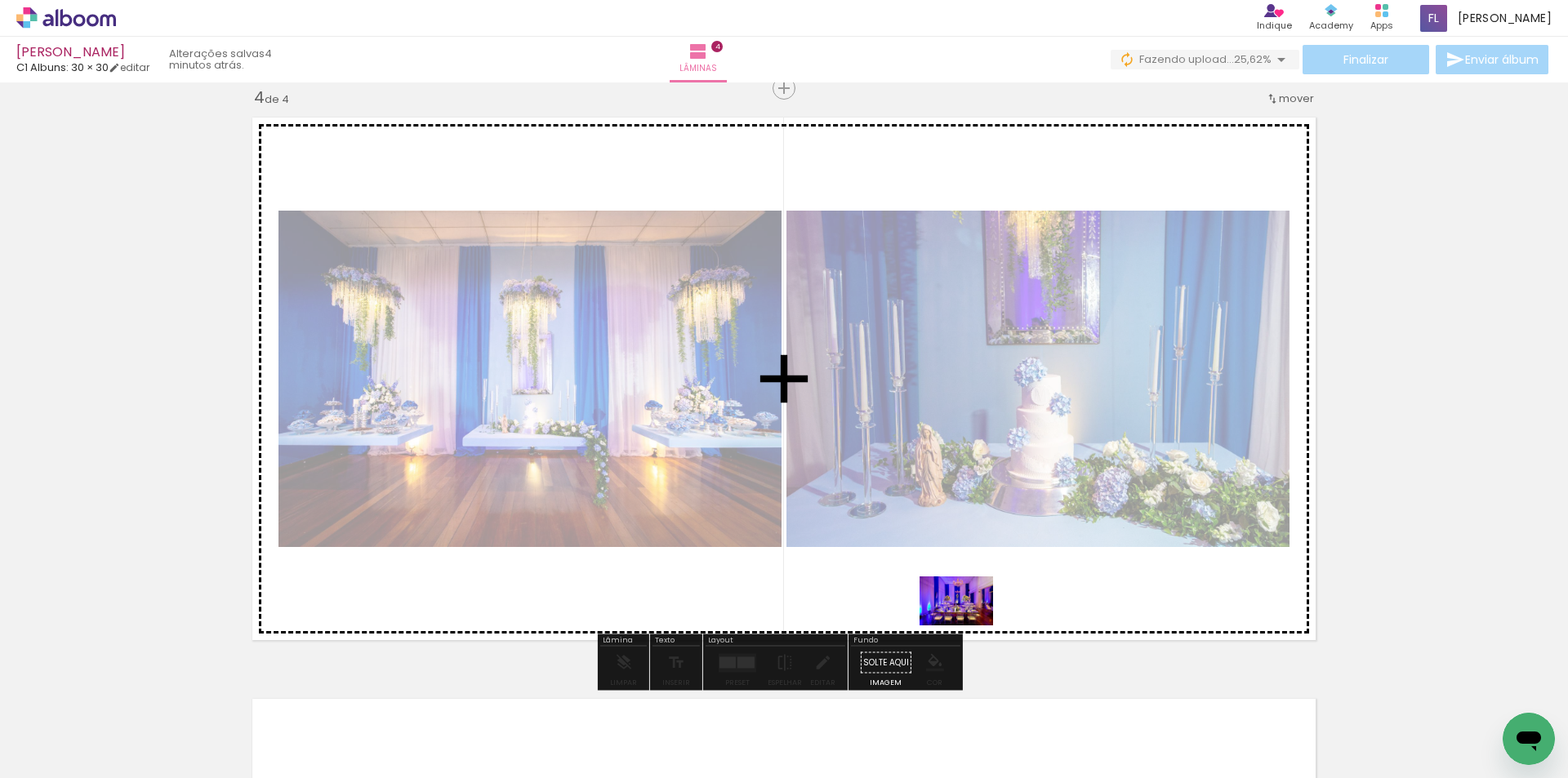
drag, startPoint x: 971, startPoint y: 726, endPoint x: 992, endPoint y: 640, distance: 88.5
click at [969, 621] on quentale-workspace at bounding box center [784, 389] width 1568 height 778
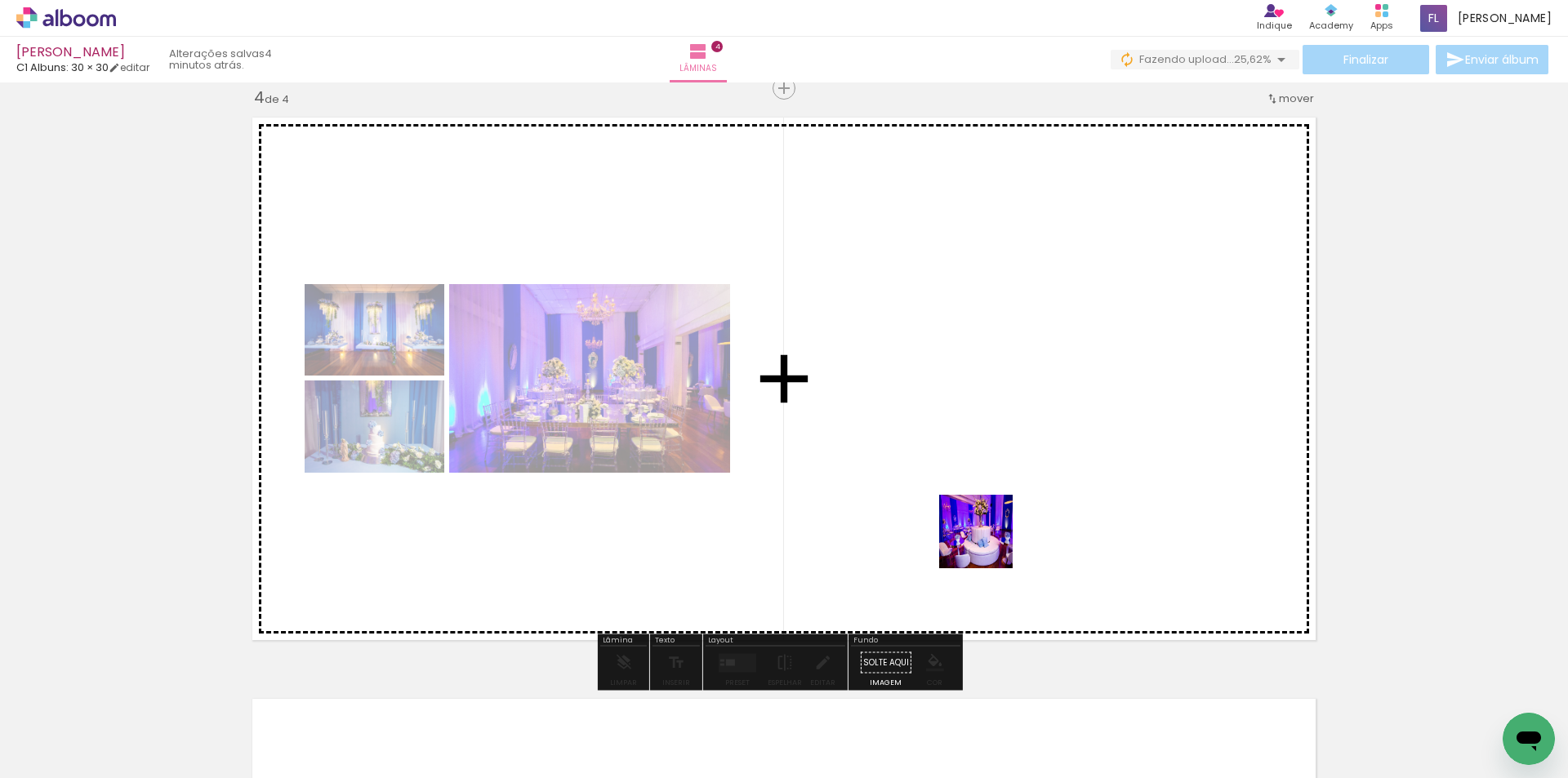
drag, startPoint x: 1058, startPoint y: 727, endPoint x: 980, endPoint y: 524, distance: 217.5
click at [980, 524] on quentale-workspace at bounding box center [784, 389] width 1568 height 778
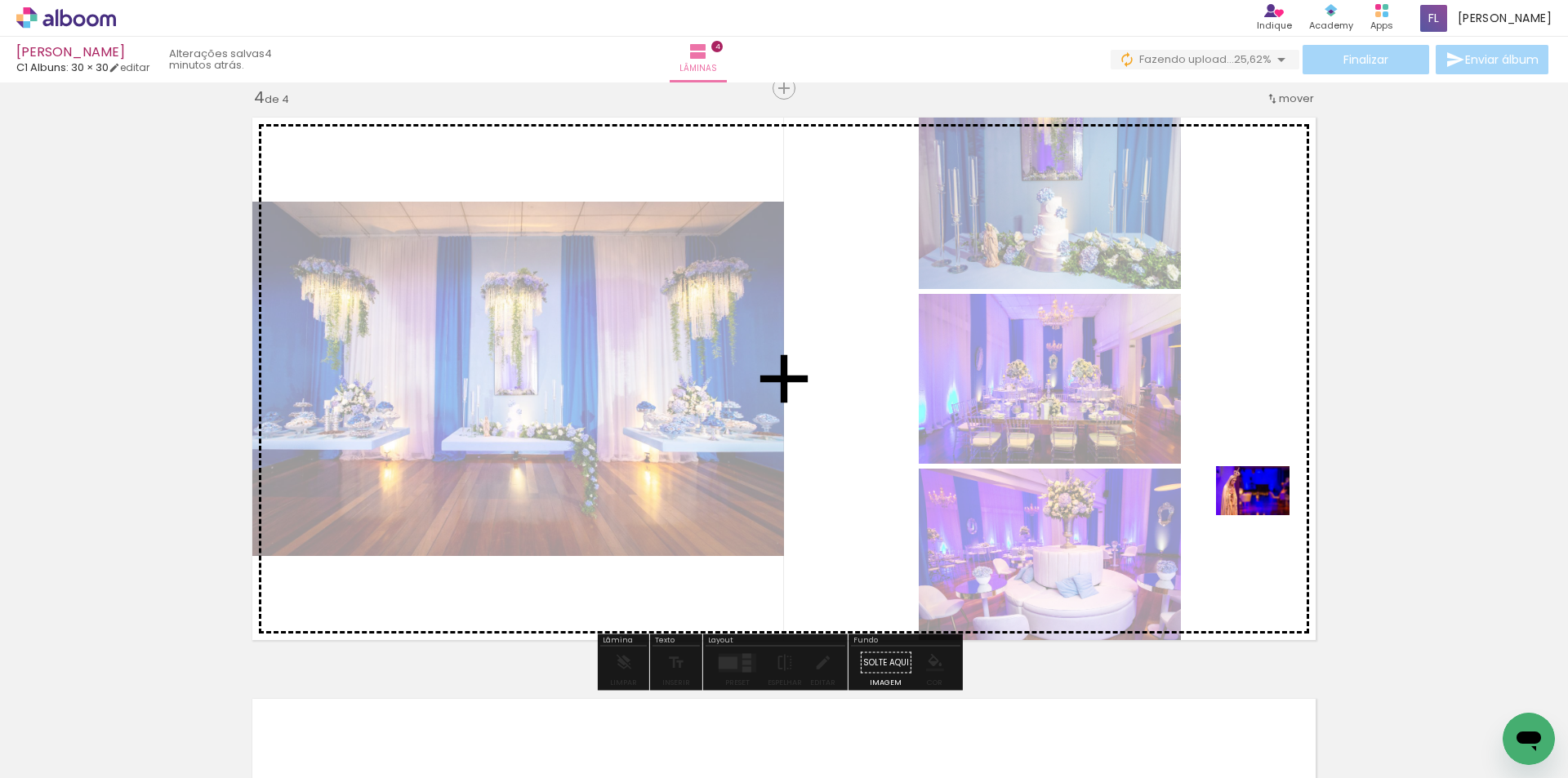
drag, startPoint x: 1138, startPoint y: 712, endPoint x: 1265, endPoint y: 515, distance: 234.4
click at [1265, 515] on quentale-workspace at bounding box center [784, 389] width 1568 height 778
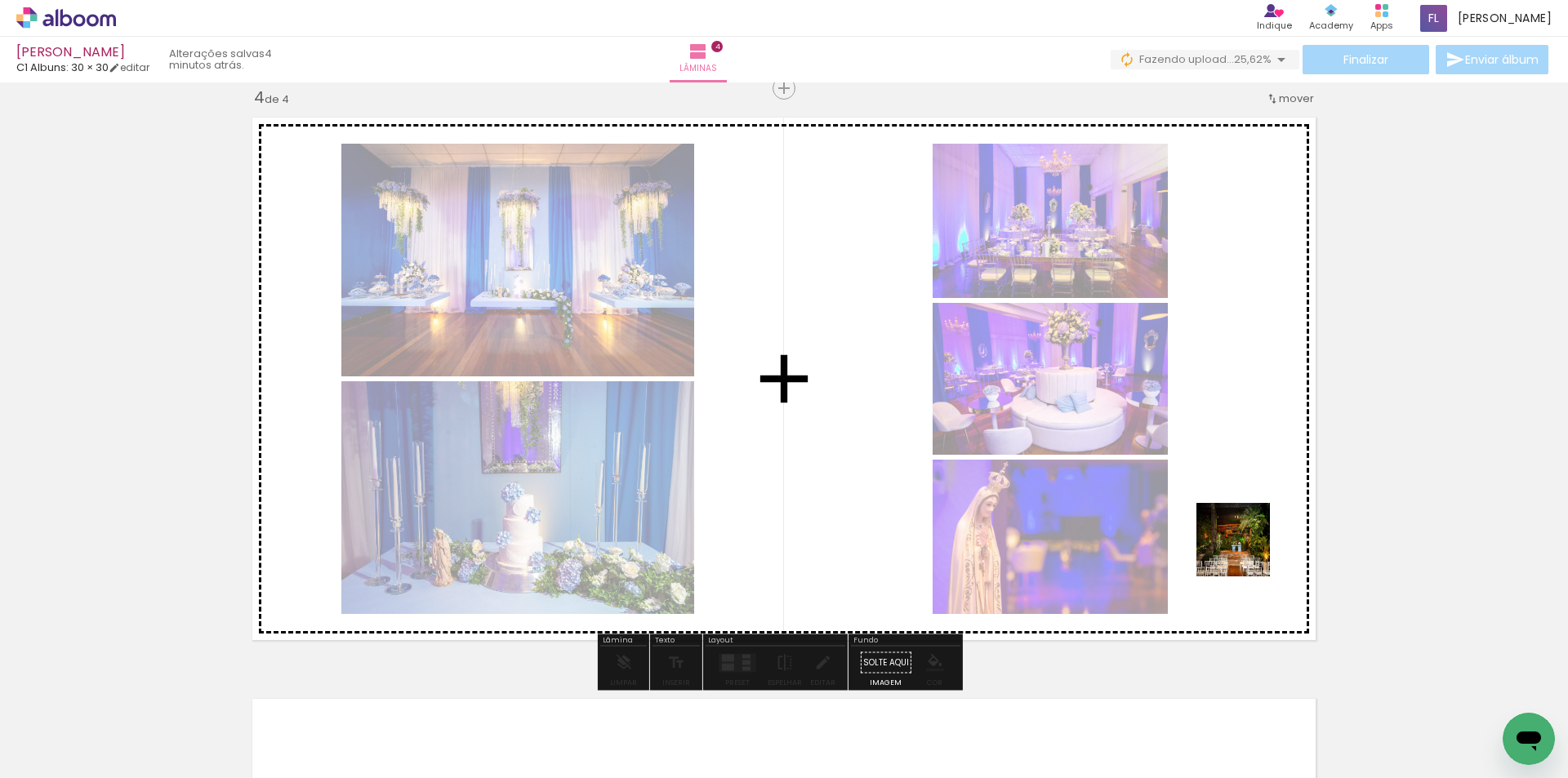
drag, startPoint x: 1231, startPoint y: 724, endPoint x: 1267, endPoint y: 592, distance: 136.8
click at [1245, 551] on quentale-workspace at bounding box center [784, 389] width 1568 height 778
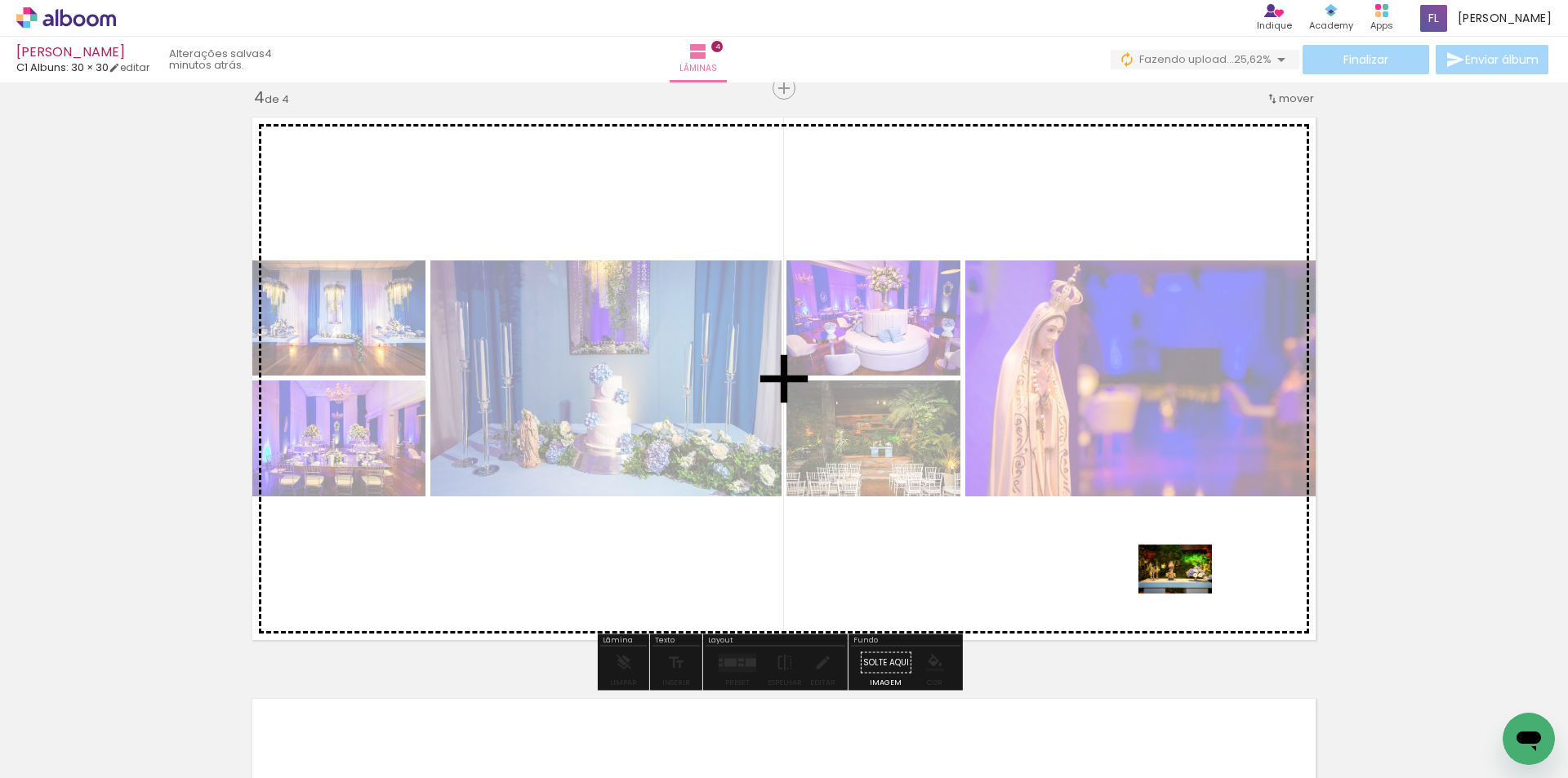
drag, startPoint x: 1334, startPoint y: 725, endPoint x: 1185, endPoint y: 593, distance: 199.1
click at [1185, 593] on quentale-workspace at bounding box center [784, 389] width 1568 height 778
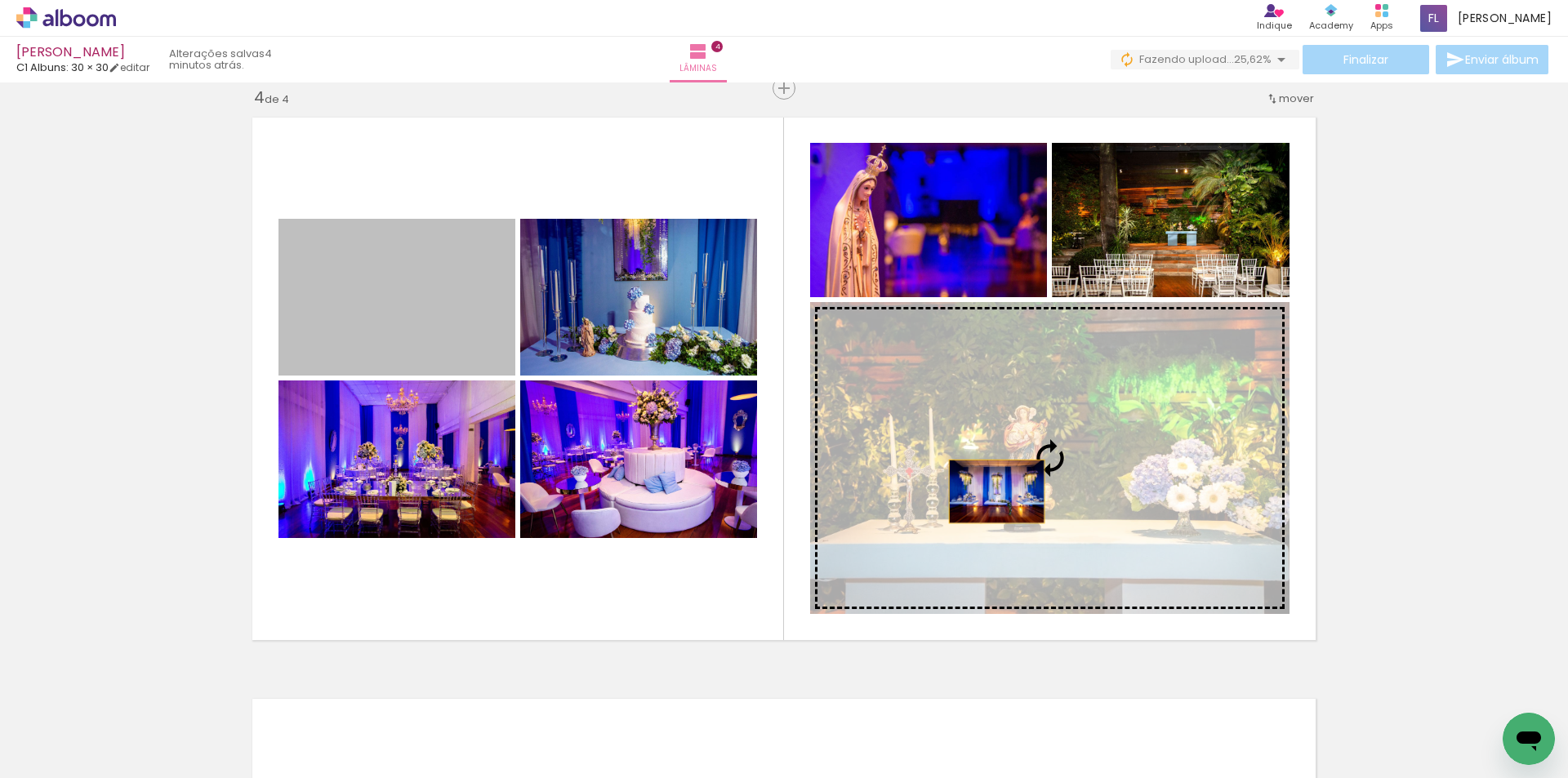
drag, startPoint x: 425, startPoint y: 311, endPoint x: 992, endPoint y: 492, distance: 595.2
click at [0, 0] on slot at bounding box center [0, 0] width 0 height 0
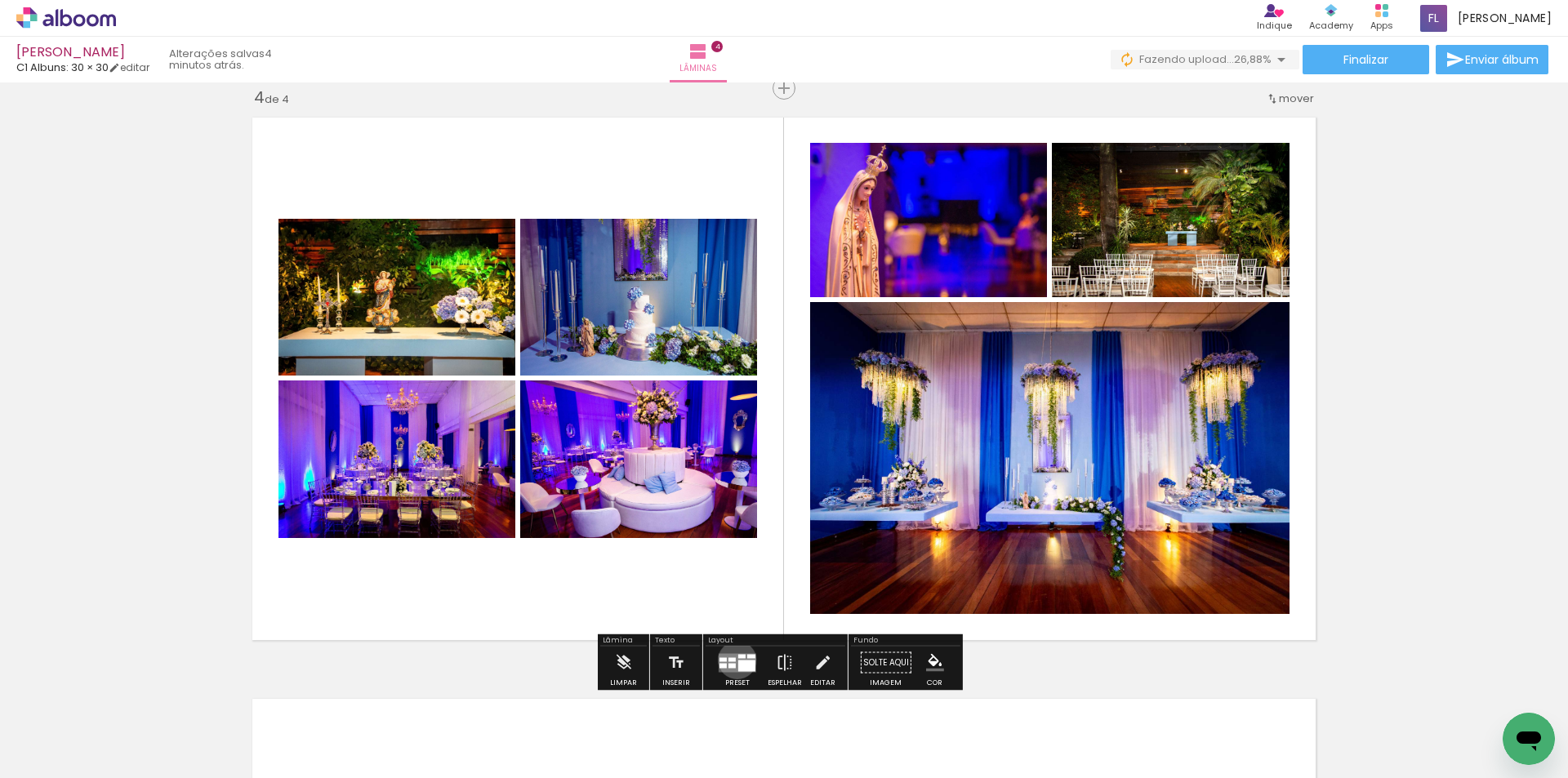
click at [733, 660] on quentale-layouter at bounding box center [737, 663] width 38 height 19
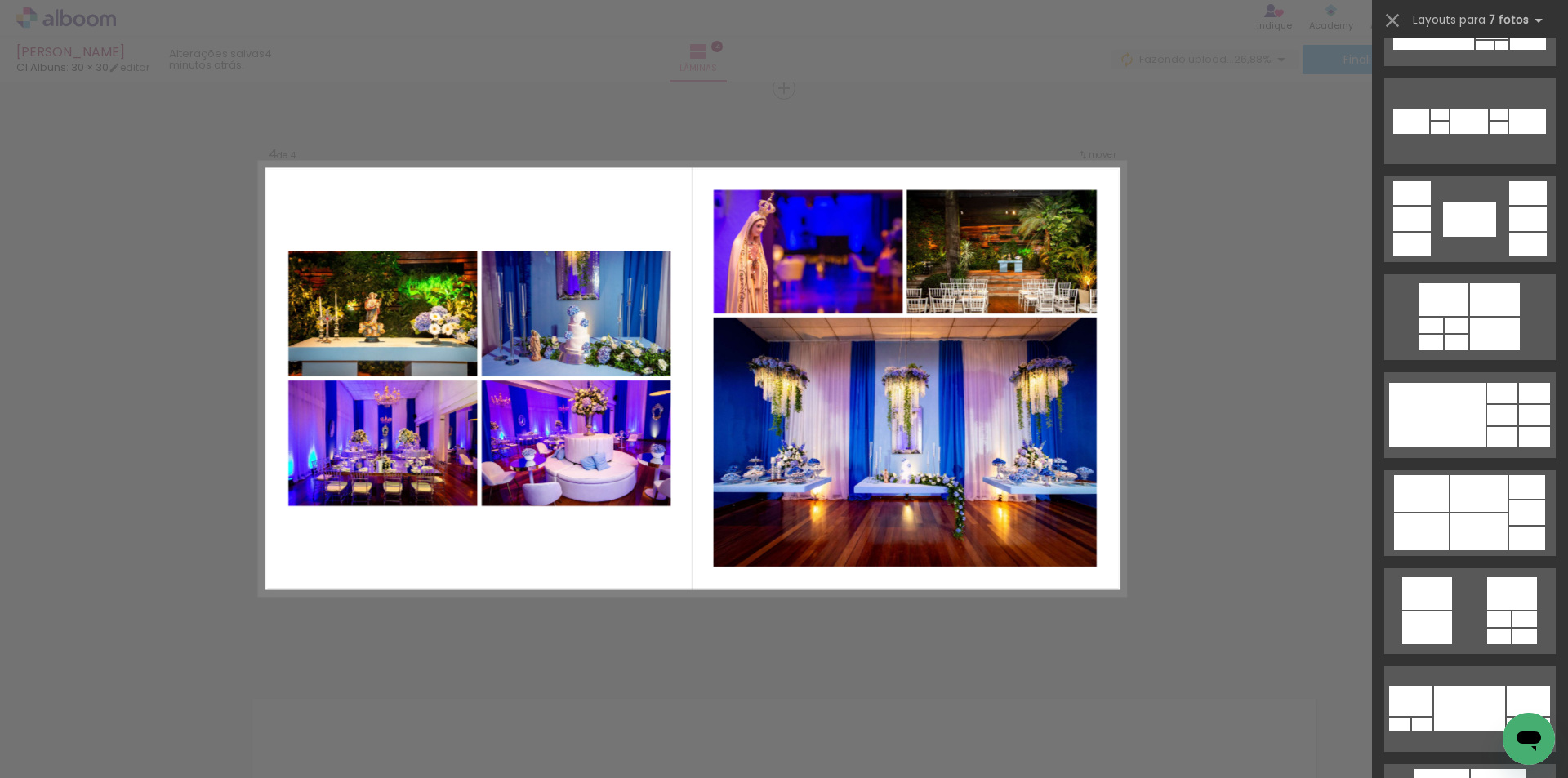
scroll to position [582, 0]
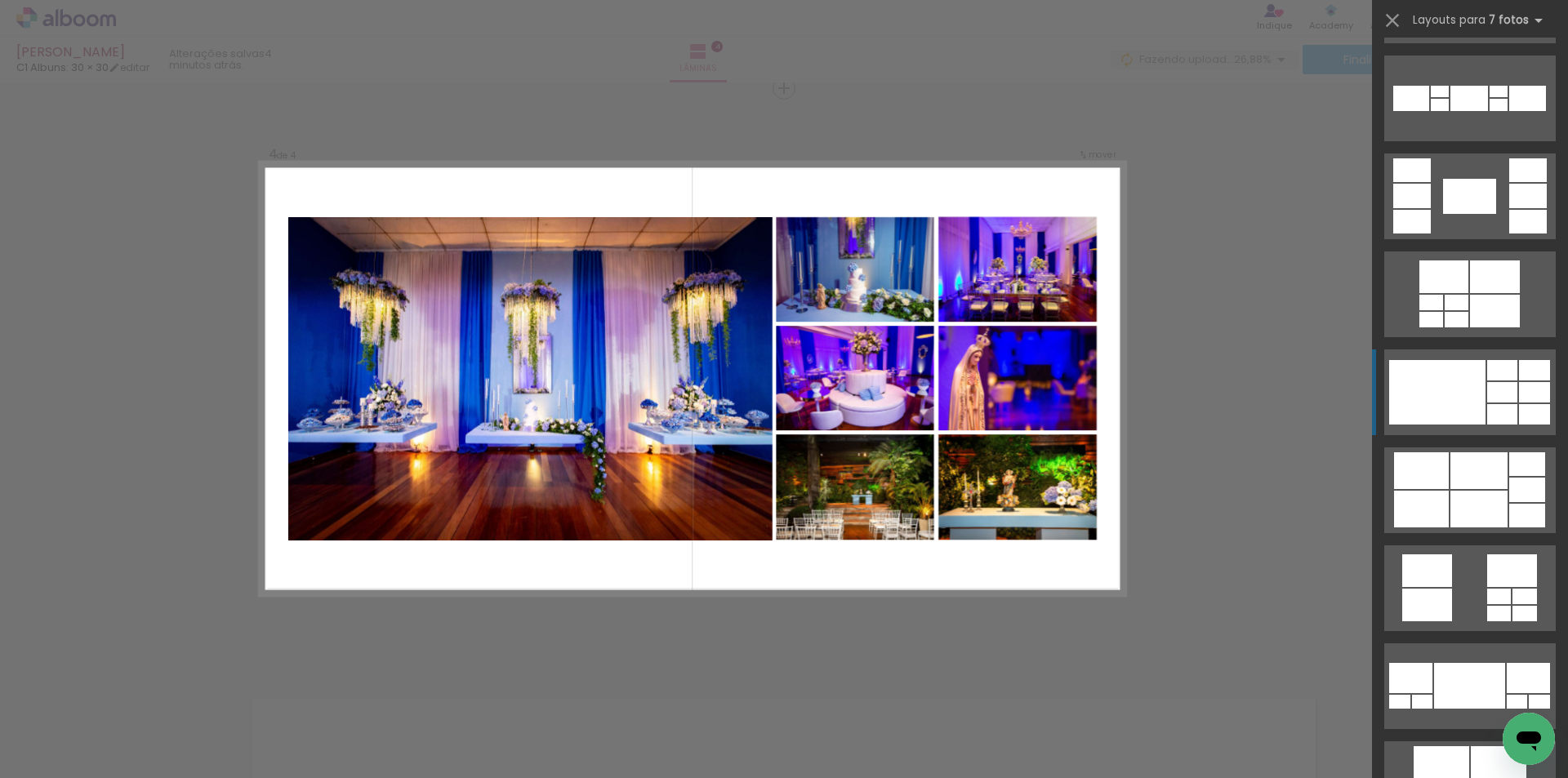
click at [1454, 400] on div at bounding box center [1436, 392] width 96 height 65
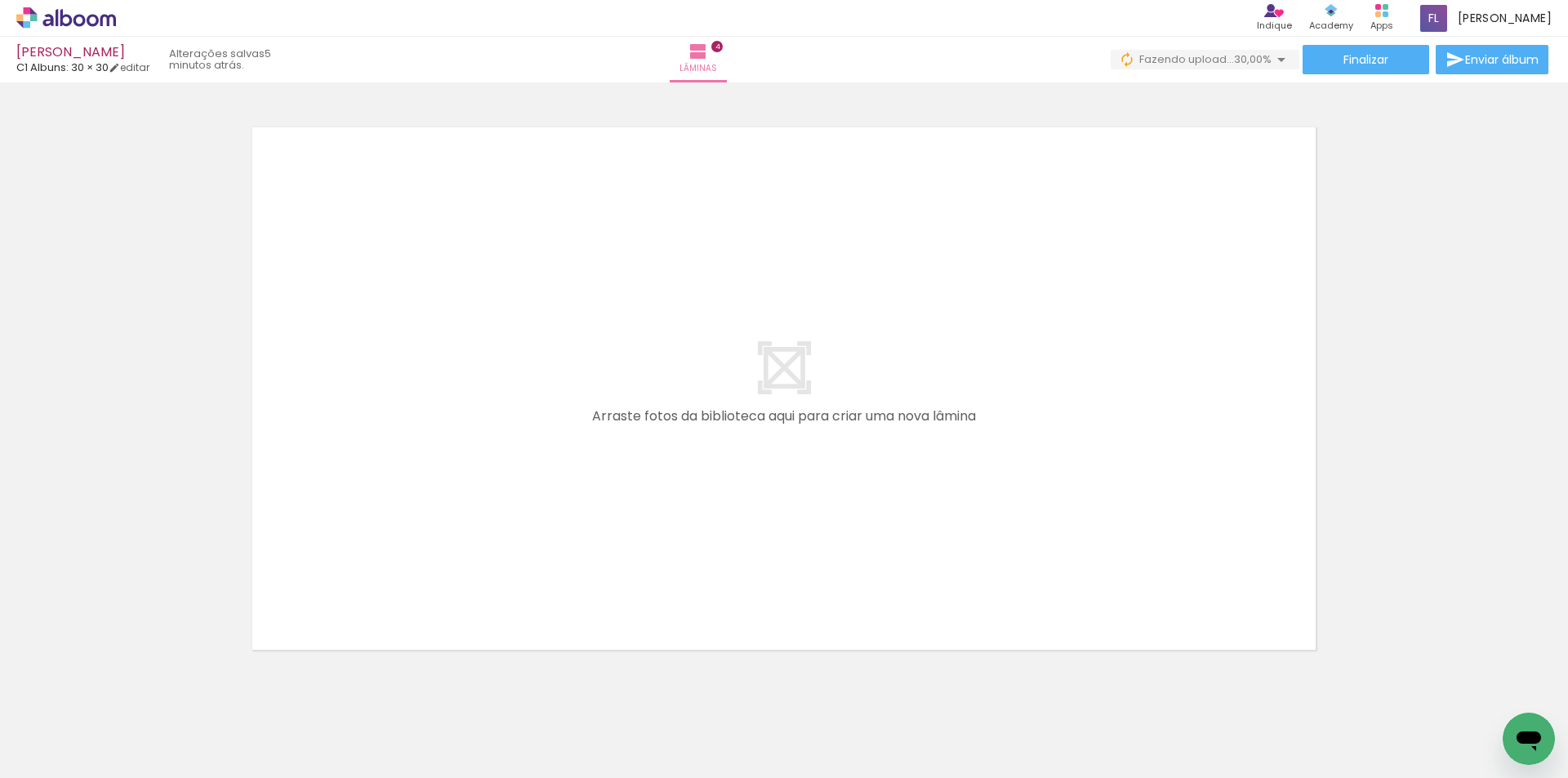
scroll to position [0, 3127]
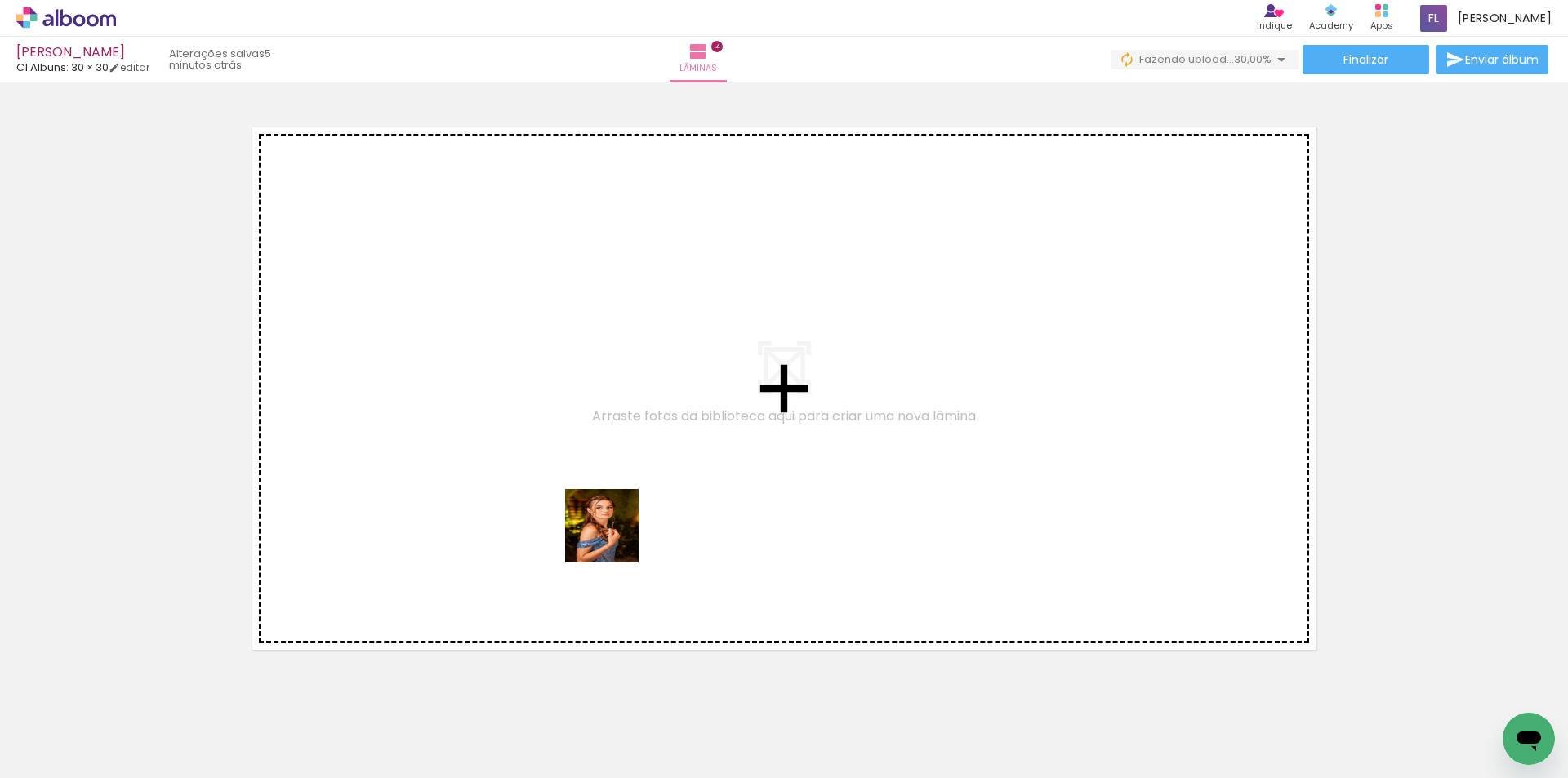
drag, startPoint x: 713, startPoint y: 720, endPoint x: 596, endPoint y: 480, distance: 267.0
click at [596, 480] on quentale-workspace at bounding box center [784, 389] width 1568 height 778
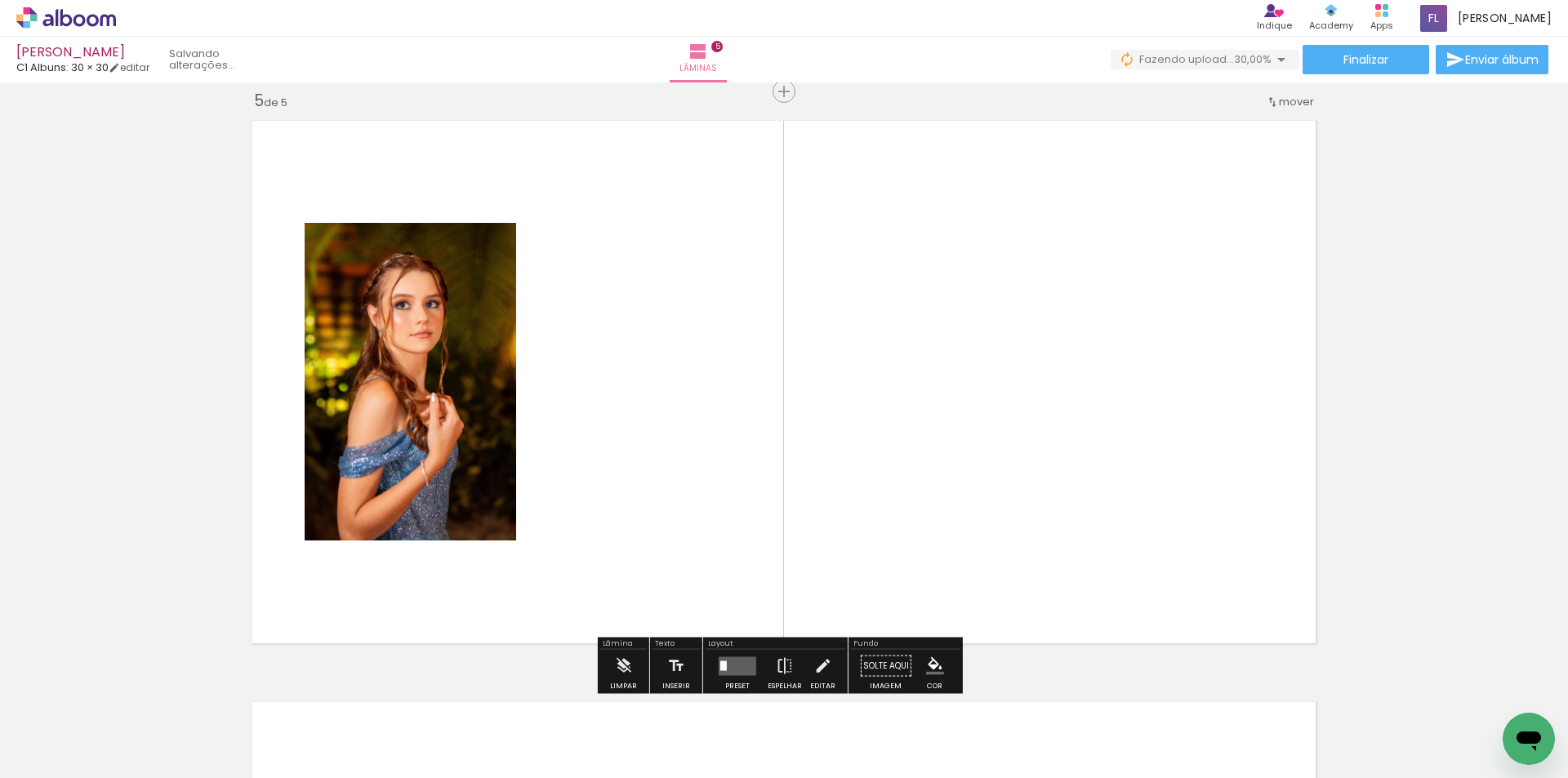
scroll to position [2347, 0]
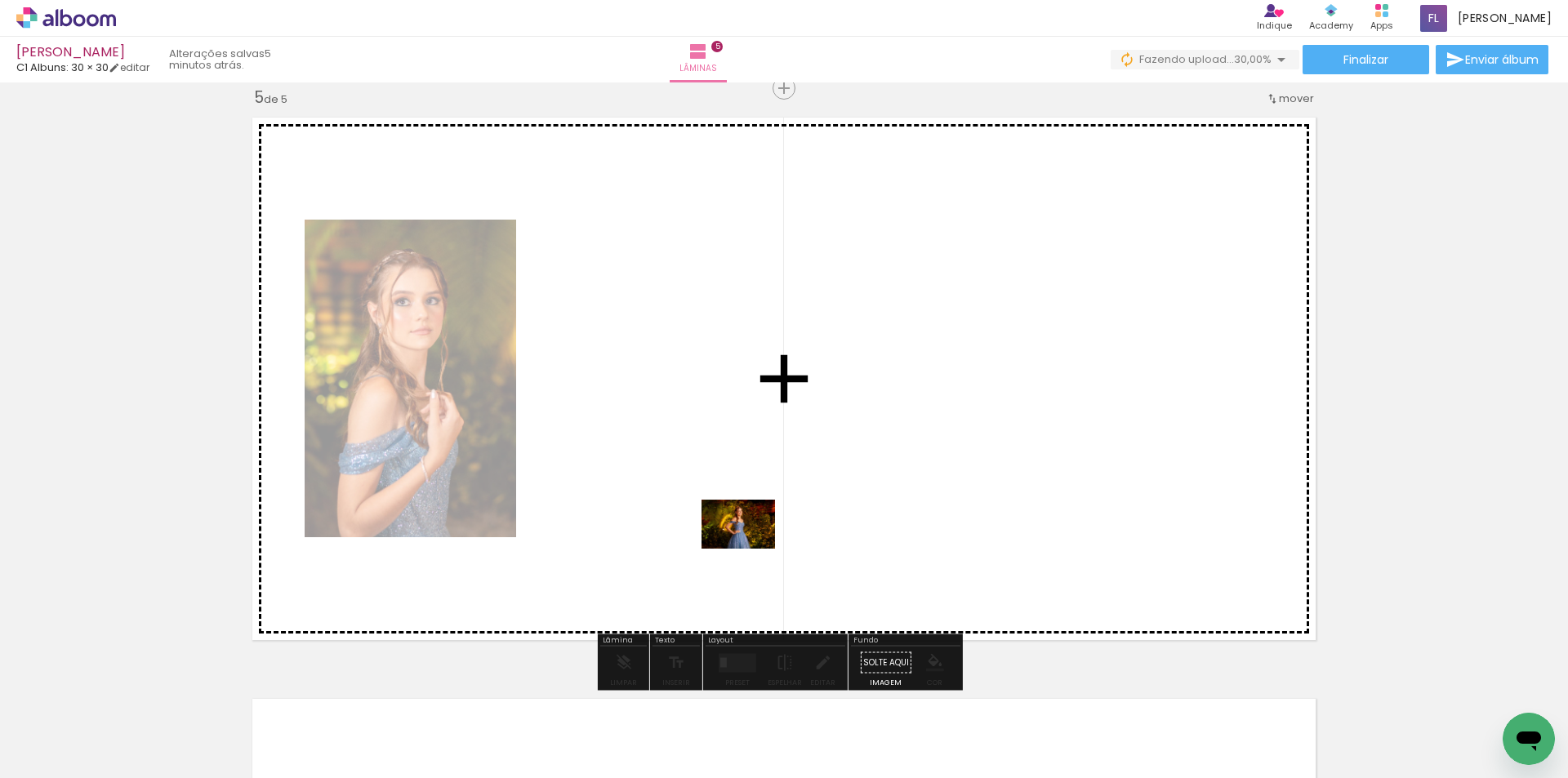
drag, startPoint x: 776, startPoint y: 732, endPoint x: 750, endPoint y: 549, distance: 184.8
click at [750, 549] on quentale-workspace at bounding box center [784, 389] width 1568 height 778
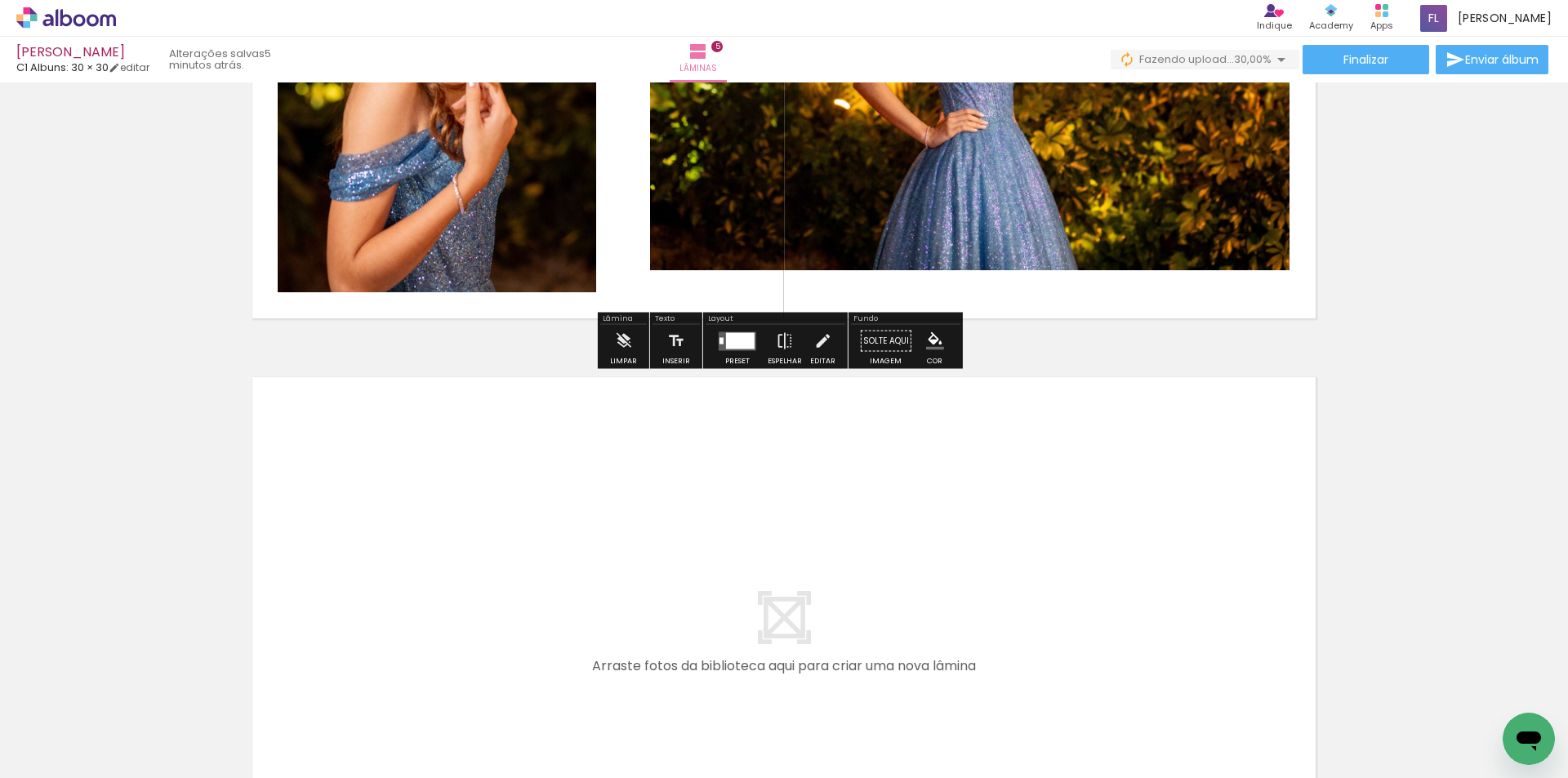
scroll to position [2673, 0]
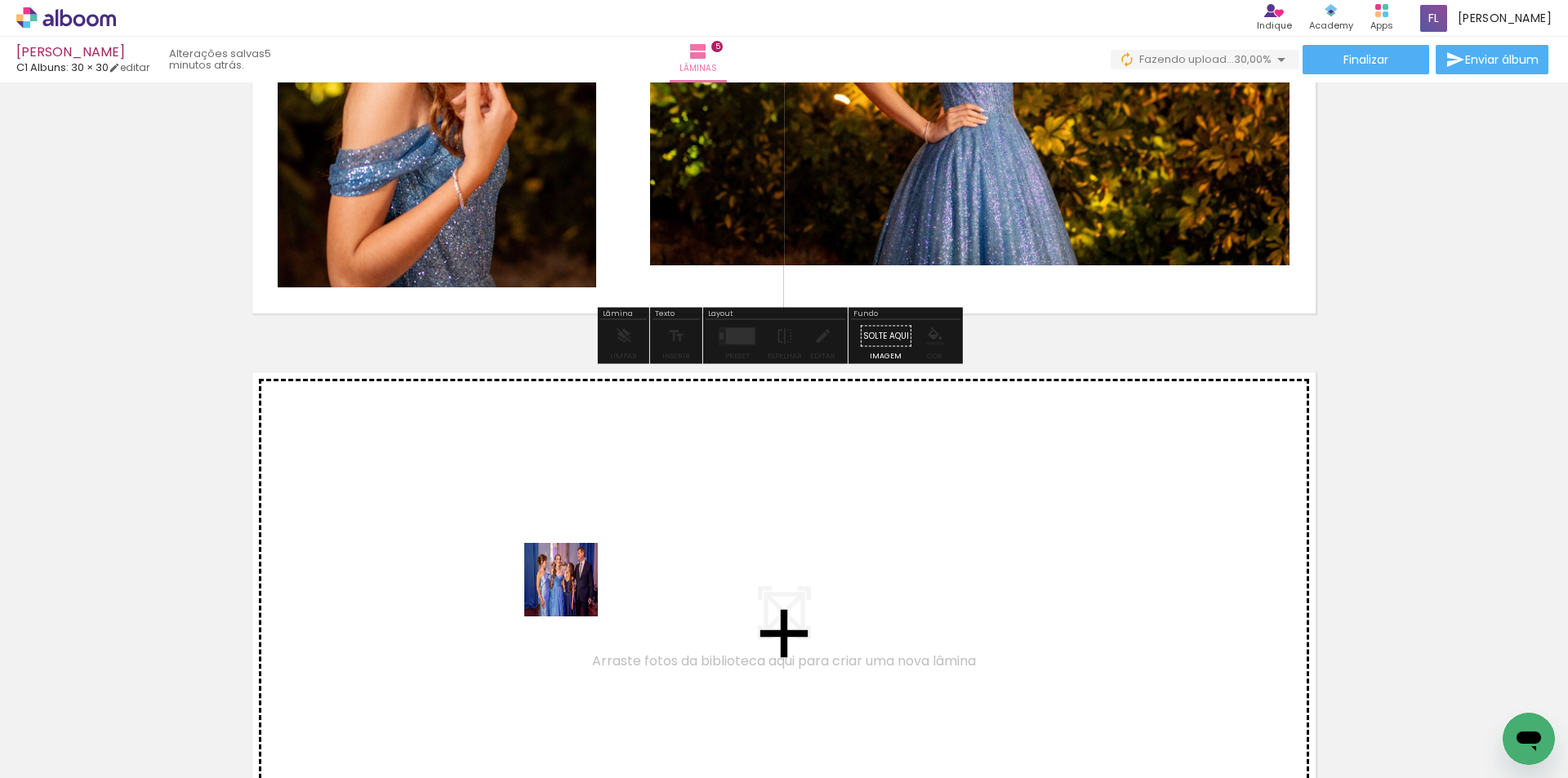
drag, startPoint x: 515, startPoint y: 724, endPoint x: 574, endPoint y: 591, distance: 145.5
click at [574, 591] on quentale-workspace at bounding box center [784, 389] width 1568 height 778
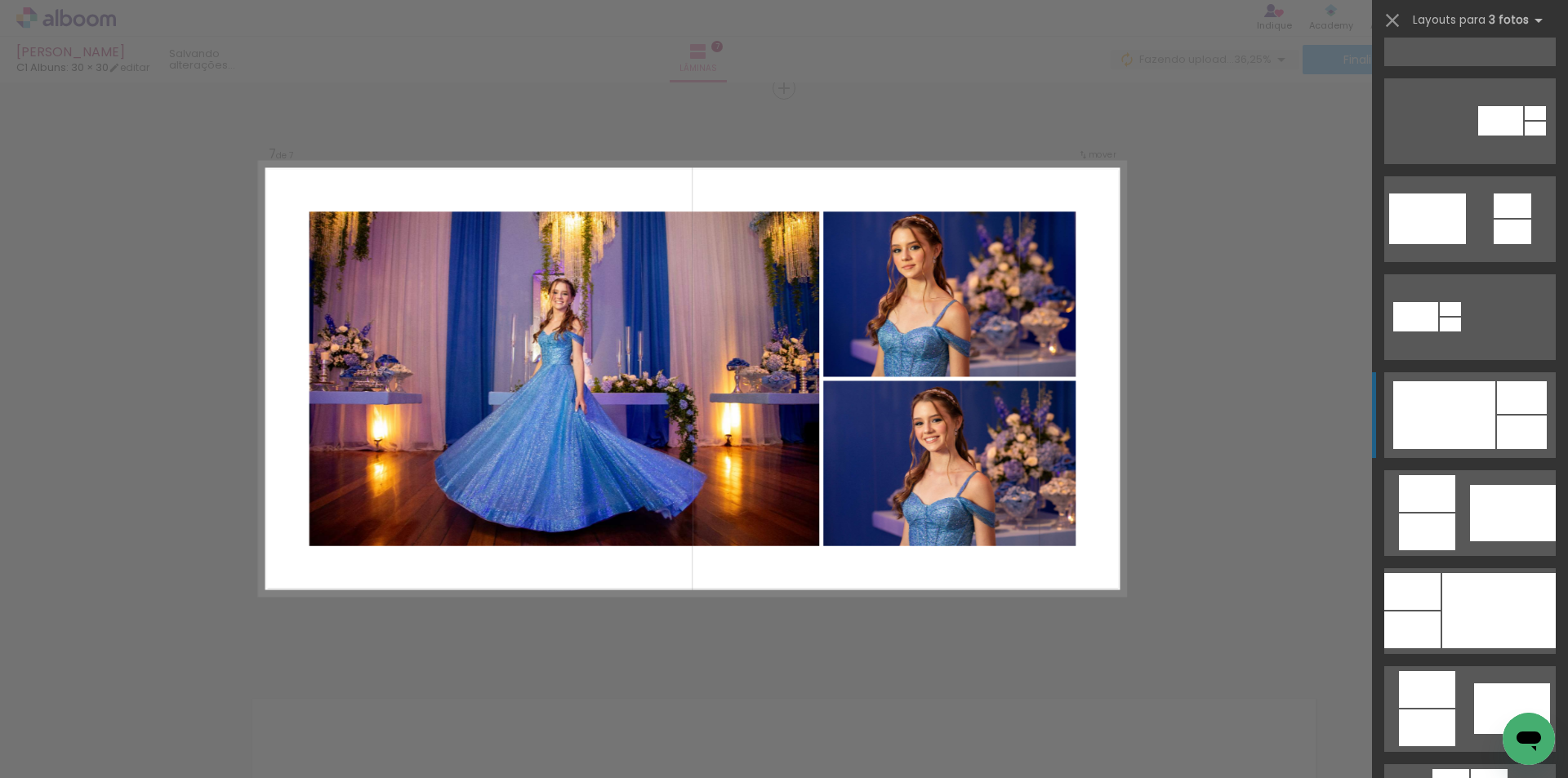
scroll to position [654, 0]
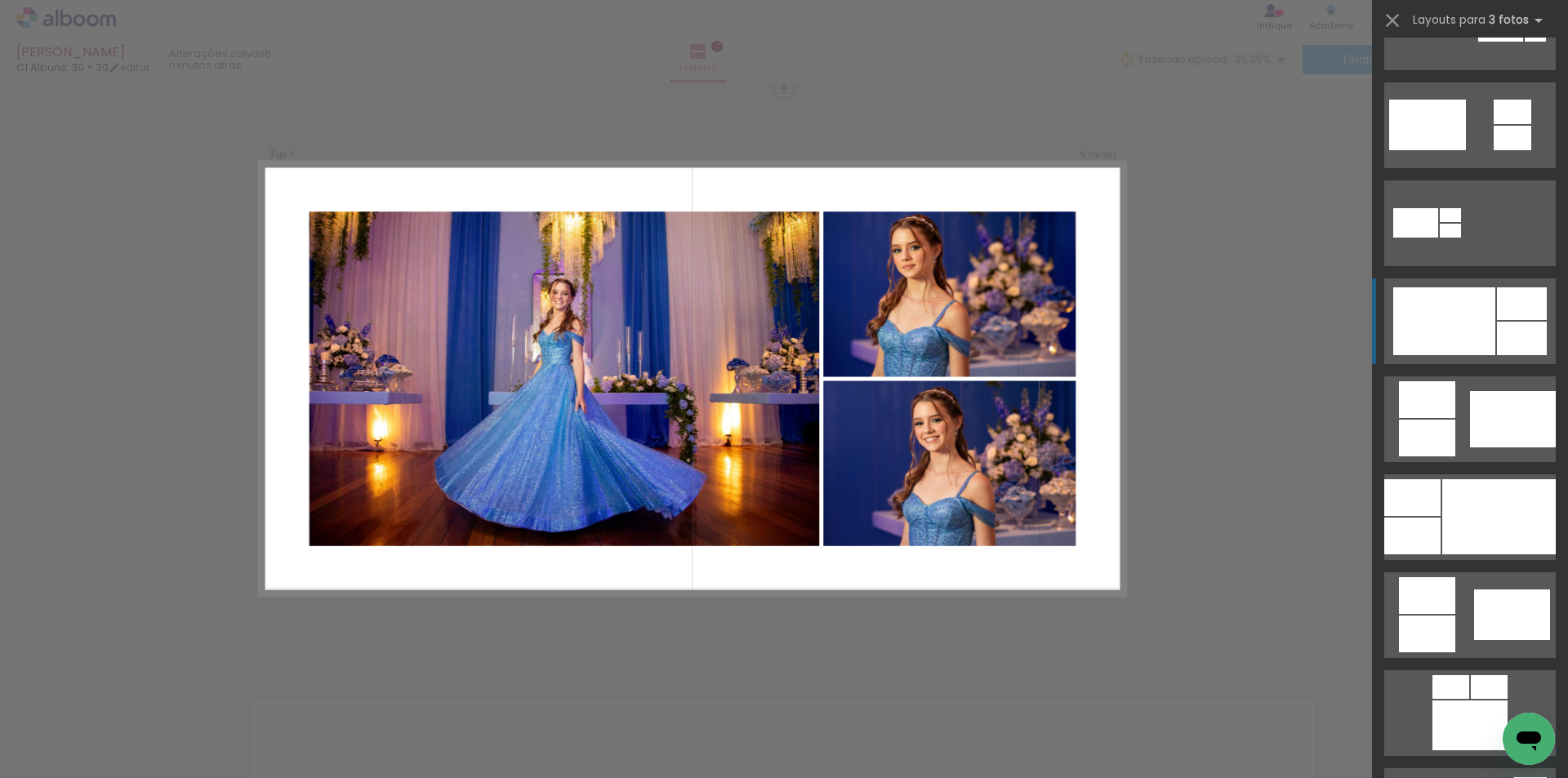
click at [1479, 327] on div at bounding box center [1444, 321] width 102 height 67
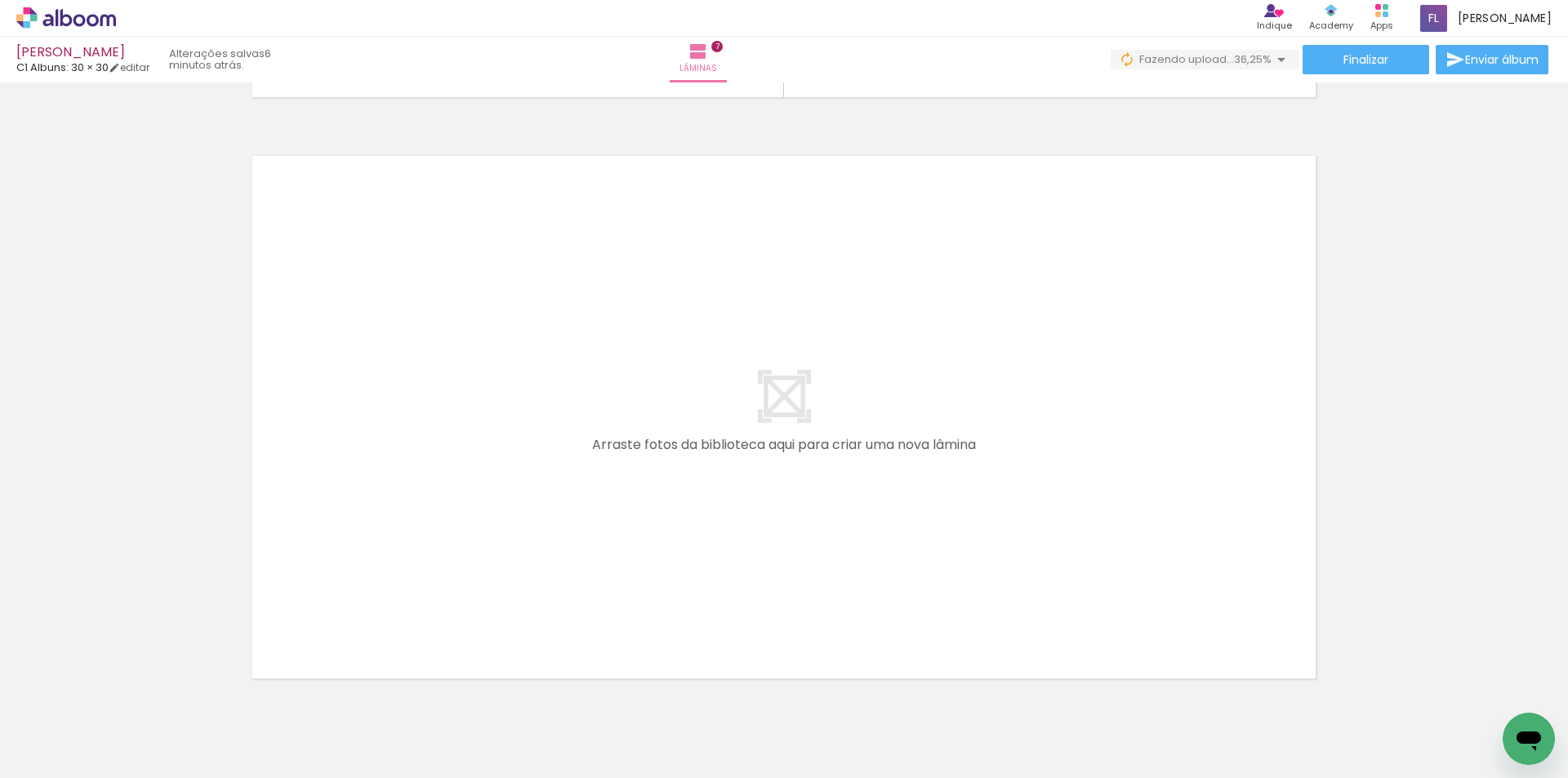
scroll to position [4082, 0]
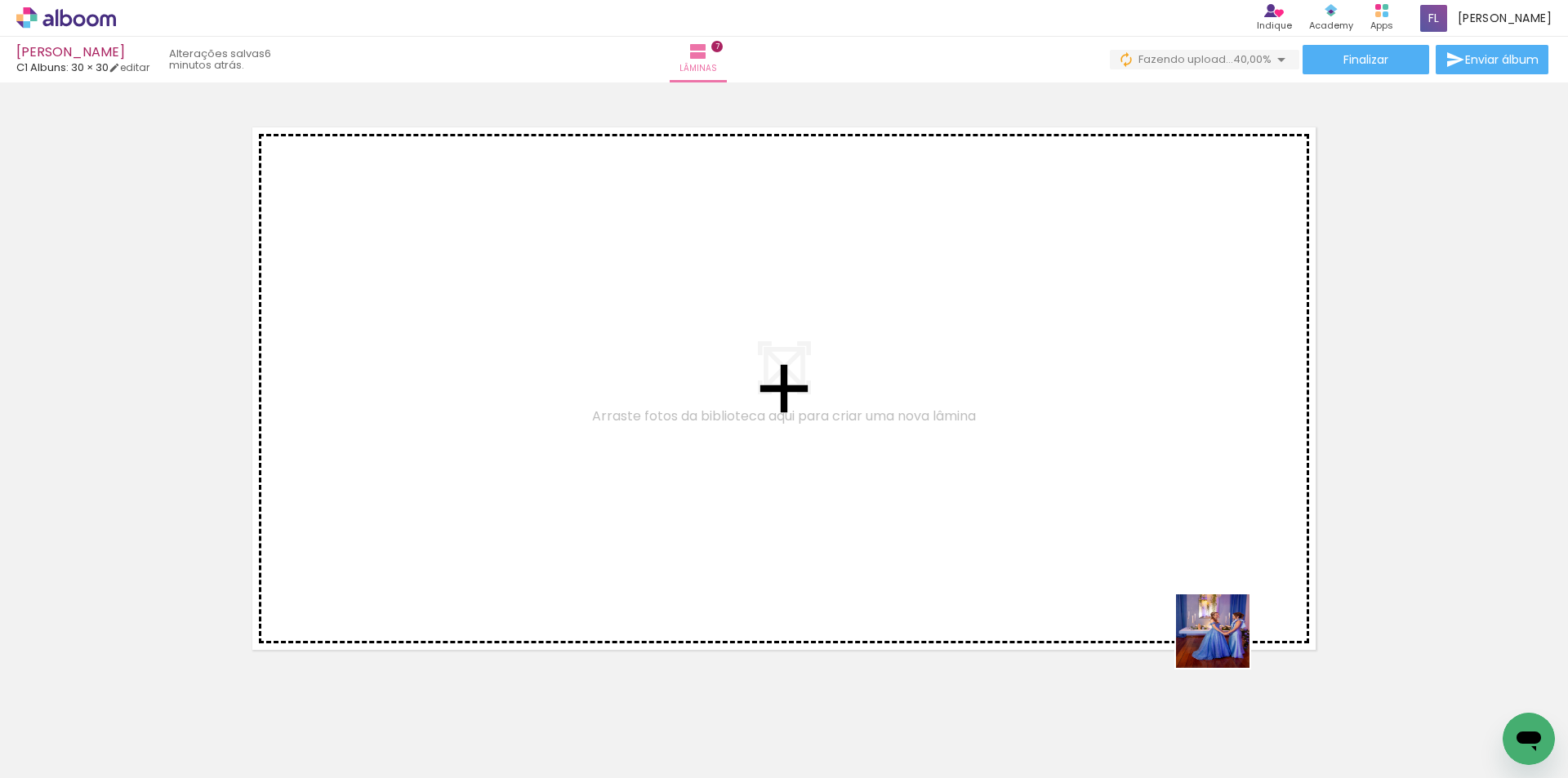
drag, startPoint x: 1249, startPoint y: 718, endPoint x: 1298, endPoint y: 693, distance: 55.0
click at [1165, 529] on quentale-workspace at bounding box center [784, 389] width 1568 height 778
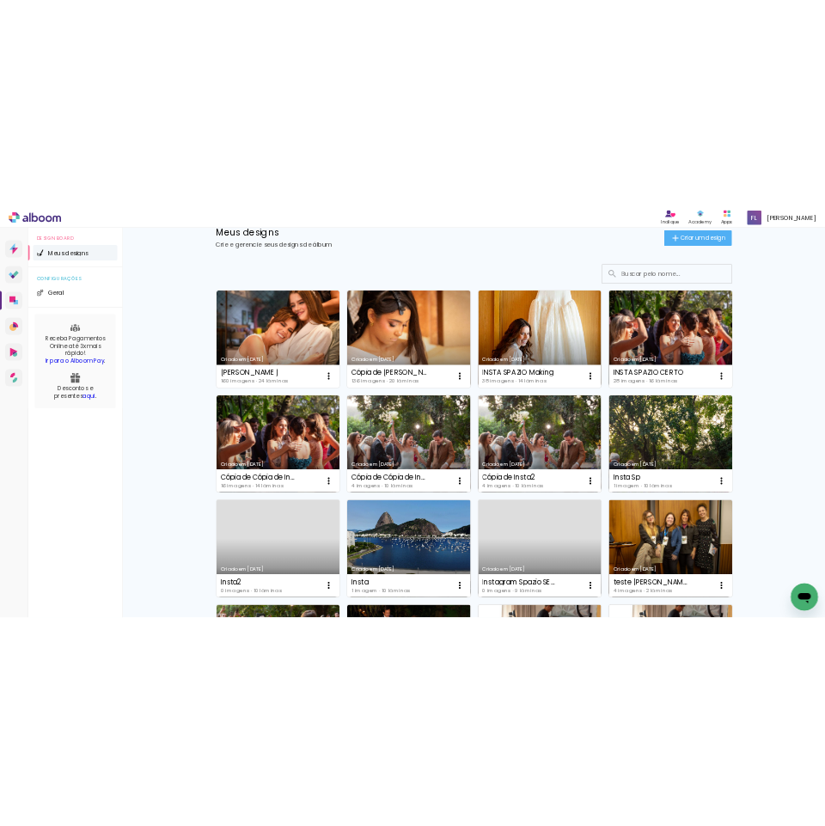
scroll to position [86, 0]
